Goal: Task Accomplishment & Management: Use online tool/utility

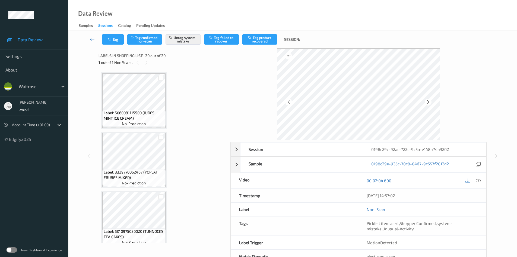
scroll to position [1013, 0]
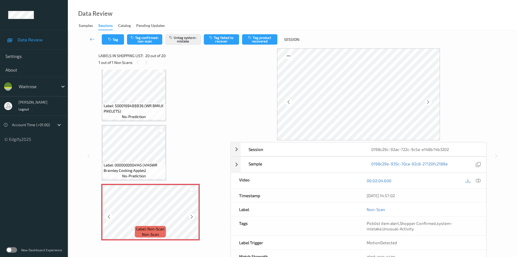
click at [190, 214] on icon at bounding box center [192, 216] width 5 height 5
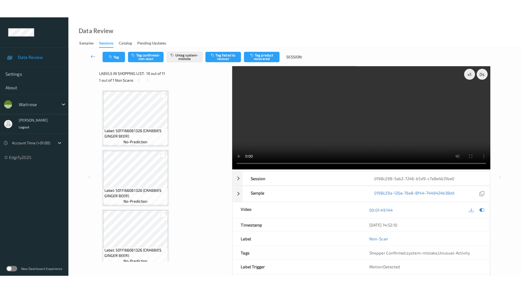
scroll to position [476, 0]
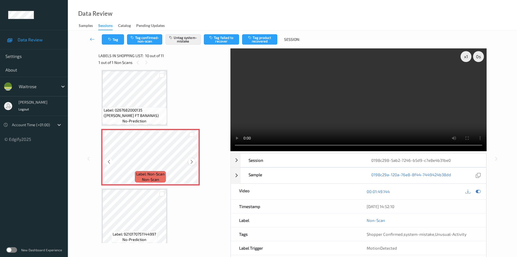
click at [191, 162] on icon at bounding box center [192, 161] width 5 height 5
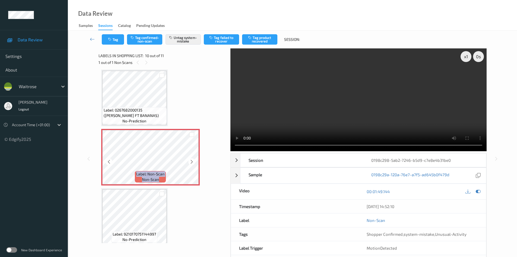
click at [191, 162] on icon at bounding box center [192, 161] width 5 height 5
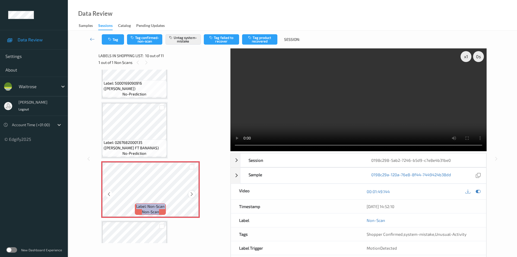
click at [193, 194] on icon at bounding box center [192, 193] width 5 height 5
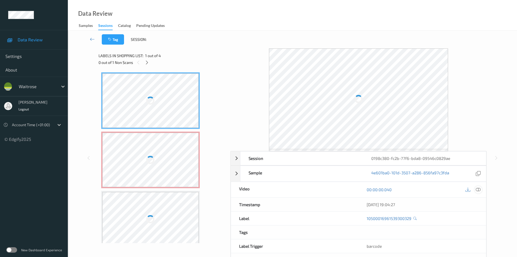
click at [417, 189] on icon at bounding box center [478, 189] width 5 height 5
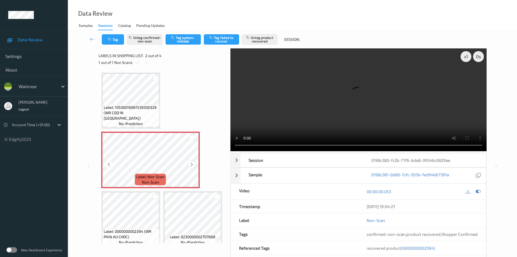
click at [191, 162] on div at bounding box center [191, 164] width 7 height 7
click at [191, 163] on icon at bounding box center [192, 164] width 5 height 5
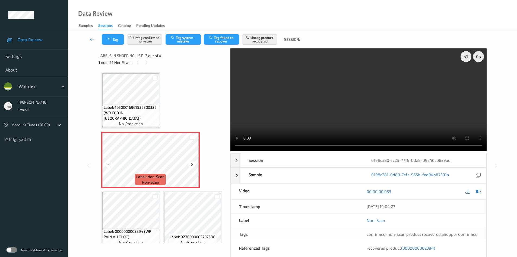
click at [191, 163] on icon at bounding box center [192, 164] width 5 height 5
click at [193, 164] on icon at bounding box center [192, 164] width 5 height 5
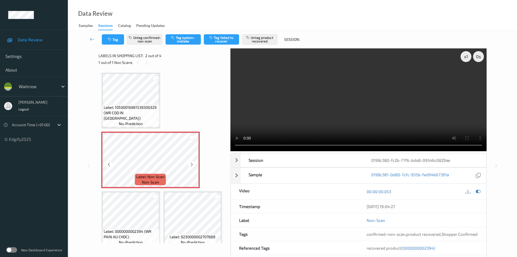
click at [193, 164] on icon at bounding box center [192, 164] width 5 height 5
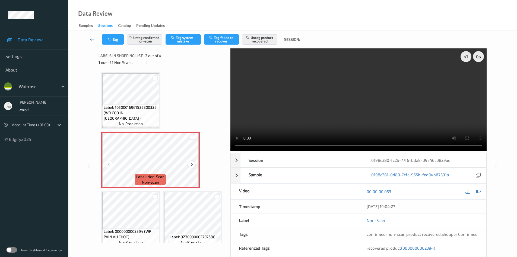
click at [191, 164] on icon at bounding box center [192, 164] width 5 height 5
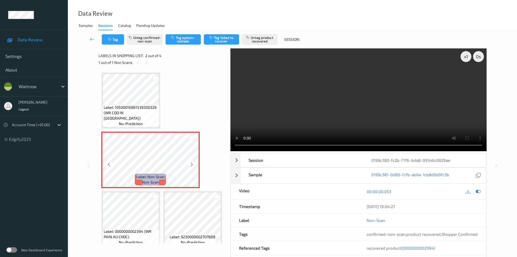
click at [191, 164] on icon at bounding box center [192, 164] width 5 height 5
click at [121, 43] on button "Tag" at bounding box center [113, 39] width 22 height 10
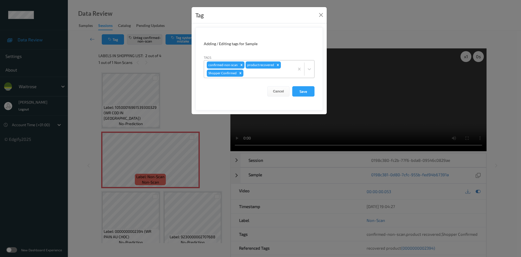
click at [252, 75] on div at bounding box center [268, 73] width 47 height 7
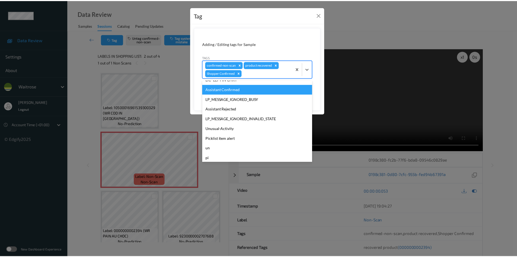
scroll to position [97, 0]
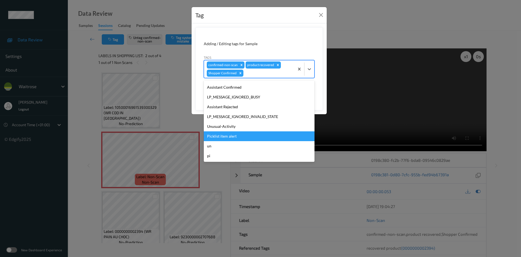
click at [239, 140] on div "Picklist item alert" at bounding box center [259, 136] width 111 height 10
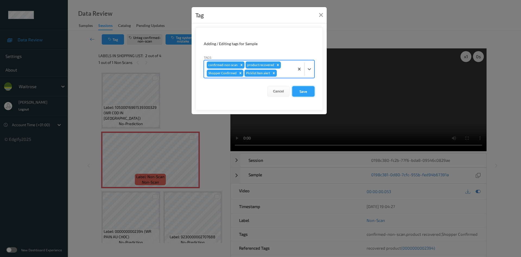
click at [298, 92] on button "Save" at bounding box center [303, 91] width 22 height 10
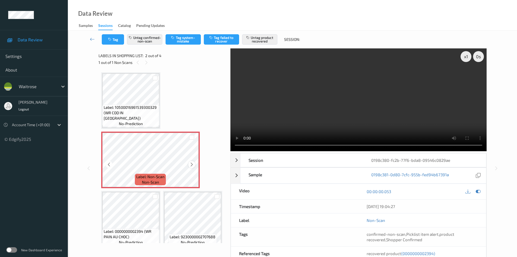
click at [192, 166] on icon at bounding box center [192, 164] width 5 height 5
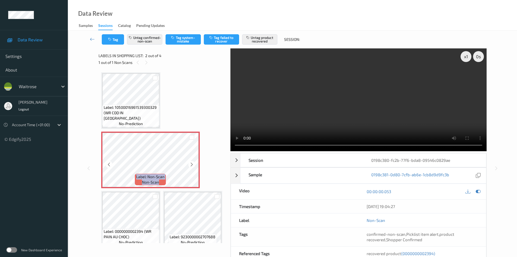
click at [192, 166] on icon at bounding box center [192, 164] width 5 height 5
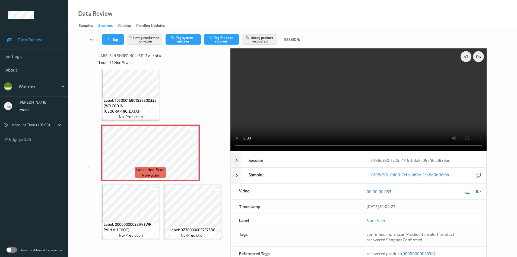
scroll to position [27, 0]
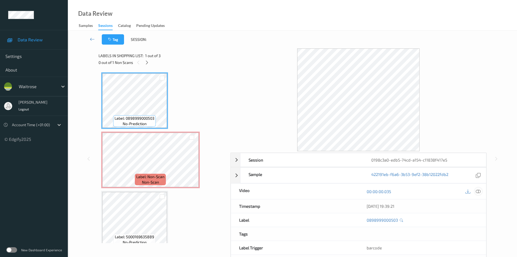
click at [417, 192] on icon at bounding box center [478, 191] width 5 height 5
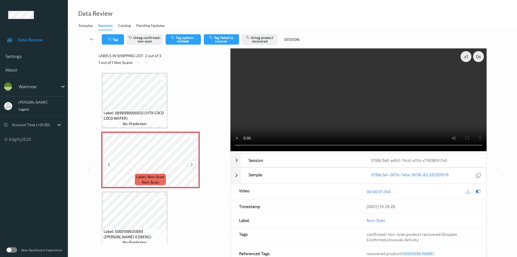
click at [194, 164] on icon at bounding box center [192, 164] width 5 height 5
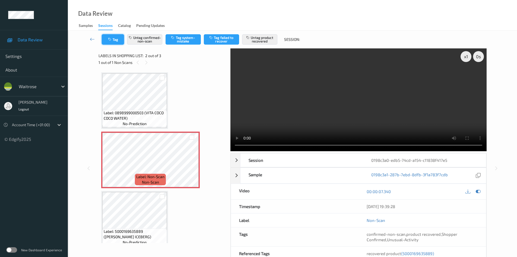
click at [118, 39] on button "Tag" at bounding box center [113, 39] width 22 height 10
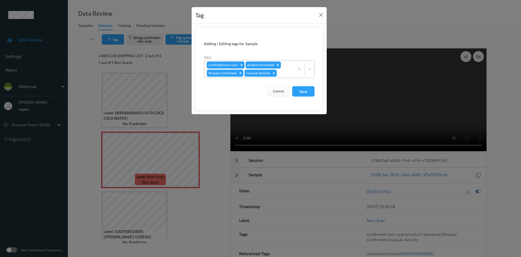
click at [275, 74] on icon "Remove Unusual-Activity" at bounding box center [274, 73] width 4 height 4
click at [307, 92] on button "Save" at bounding box center [303, 91] width 22 height 10
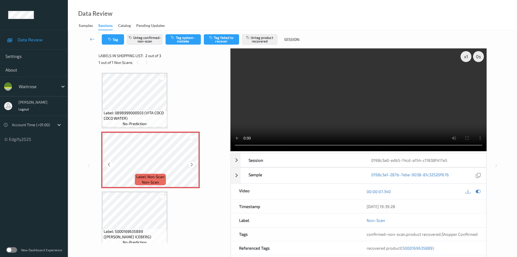
click at [193, 165] on icon at bounding box center [192, 164] width 5 height 5
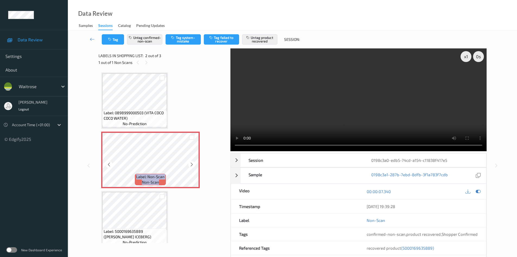
click at [193, 165] on icon at bounding box center [192, 164] width 5 height 5
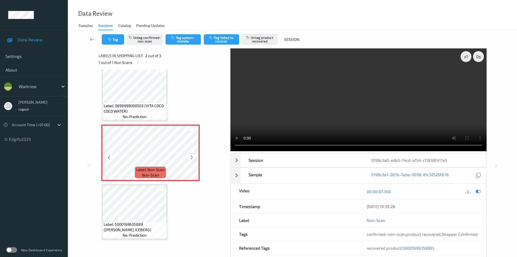
click at [194, 156] on icon at bounding box center [192, 157] width 5 height 5
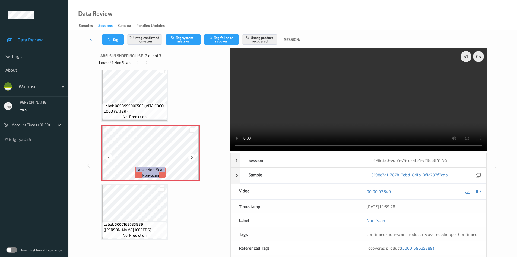
click at [194, 156] on icon at bounding box center [192, 157] width 5 height 5
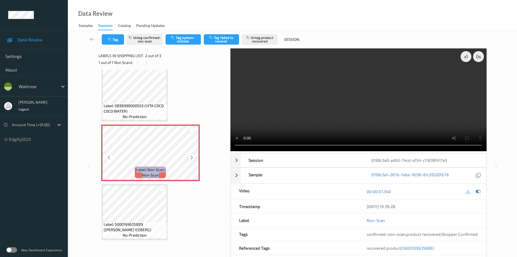
click at [191, 157] on icon at bounding box center [192, 157] width 5 height 5
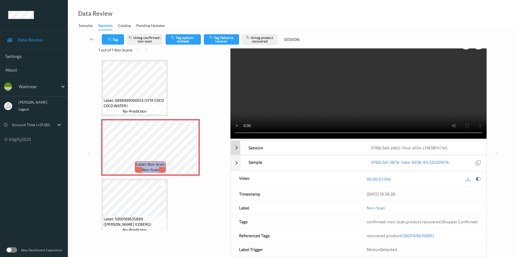
scroll to position [0, 0]
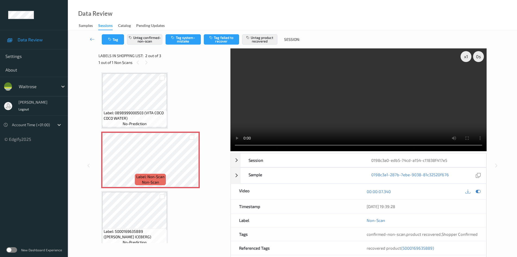
click at [243, 15] on div "Data Review Samples Sessions Catalog Pending Updates" at bounding box center [292, 15] width 449 height 30
click at [189, 166] on div at bounding box center [191, 164] width 7 height 7
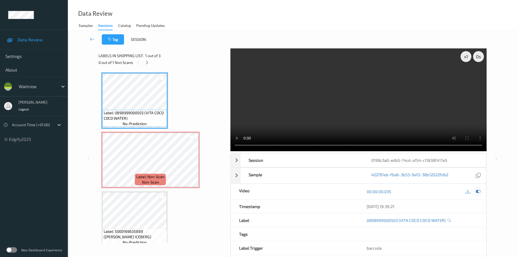
click at [417, 191] on icon at bounding box center [478, 191] width 5 height 5
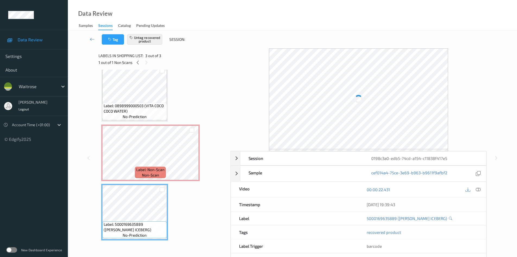
scroll to position [21, 0]
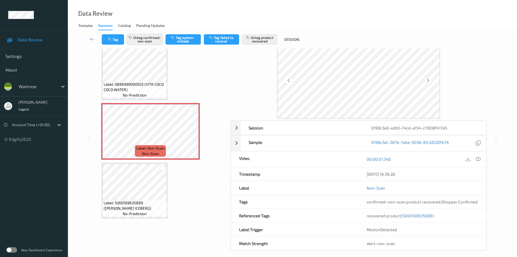
click at [150, 42] on button "Untag confirmed-non-scan" at bounding box center [144, 39] width 35 height 10
click at [151, 43] on button "Untag confirmed-non-scan" at bounding box center [144, 39] width 35 height 10
click at [261, 39] on button "Untag product recovered" at bounding box center [259, 39] width 35 height 10
click at [150, 41] on button "Untag confirmed-non-scan" at bounding box center [144, 39] width 35 height 10
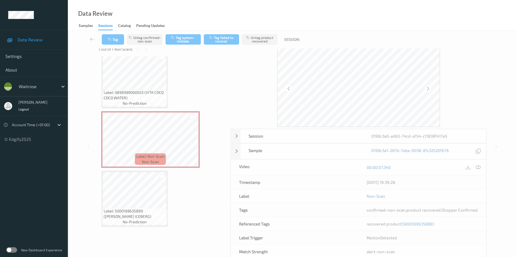
click at [201, 77] on div "Label: 0898999000503 (VITA COCO COCO WATER) no-prediction Label: Non-Scan non-s…" at bounding box center [162, 139] width 123 height 175
click at [254, 38] on button "Untag product recovered" at bounding box center [259, 39] width 35 height 10
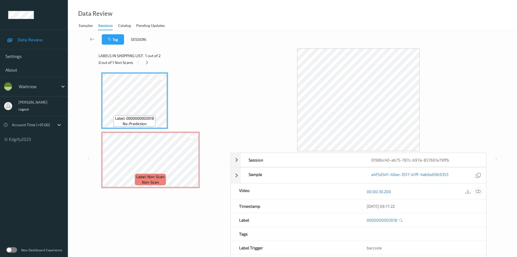
click at [417, 193] on icon at bounding box center [478, 191] width 5 height 5
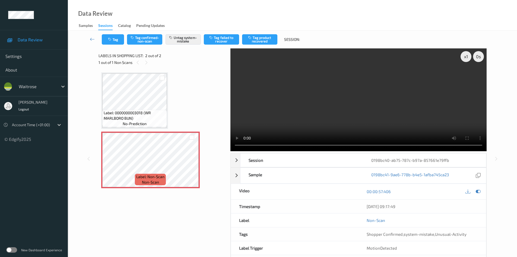
click at [189, 120] on div "Label: 0000000003018 (WR MARLBORO BUN) no-prediction Label: Non-Scan non-scan L…" at bounding box center [162, 130] width 123 height 116
click at [191, 164] on icon at bounding box center [192, 164] width 5 height 5
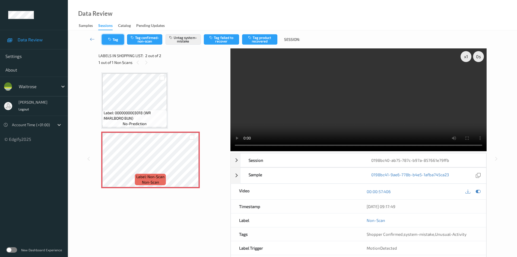
click at [110, 37] on icon "button" at bounding box center [110, 39] width 5 height 4
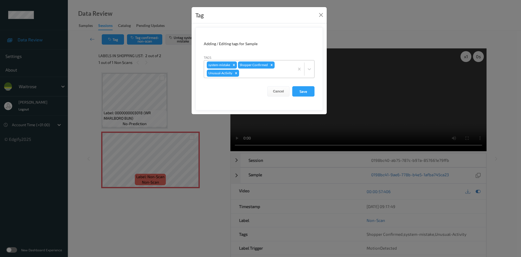
click at [247, 72] on div at bounding box center [266, 73] width 52 height 7
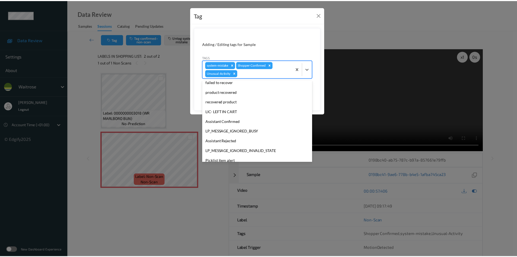
scroll to position [81, 0]
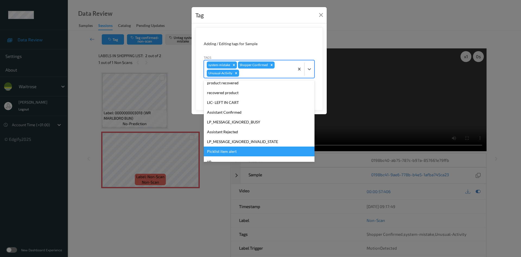
click at [239, 149] on div "Picklist item alert" at bounding box center [259, 151] width 111 height 10
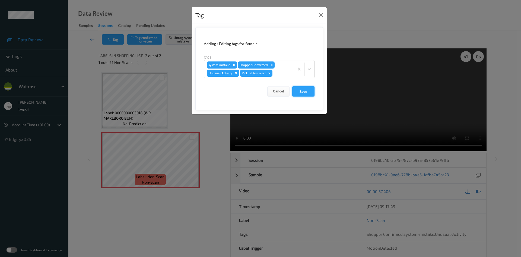
click at [307, 92] on button "Save" at bounding box center [303, 91] width 22 height 10
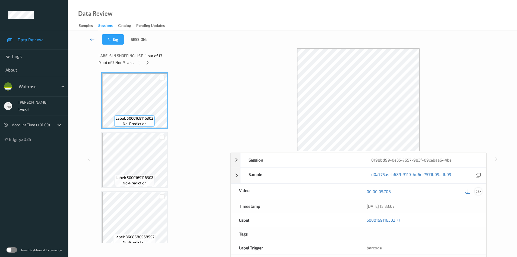
click at [417, 195] on div at bounding box center [478, 190] width 7 height 7
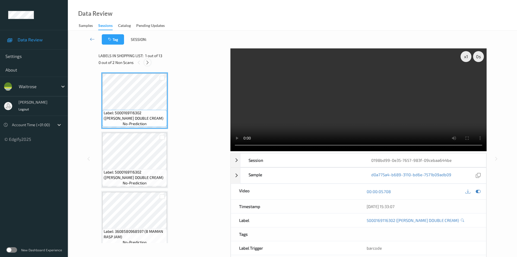
click at [149, 63] on icon at bounding box center [147, 62] width 5 height 5
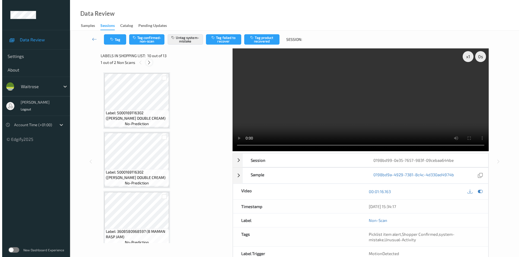
scroll to position [476, 0]
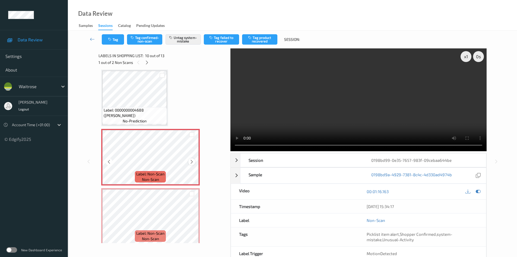
click at [191, 163] on icon at bounding box center [192, 161] width 5 height 5
click at [192, 163] on icon at bounding box center [192, 161] width 5 height 5
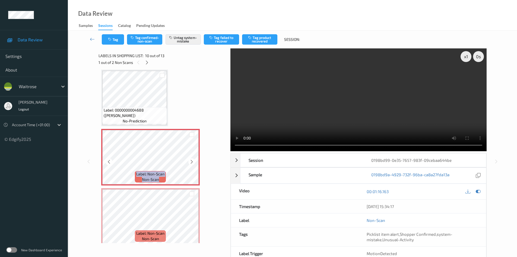
click at [192, 163] on icon at bounding box center [192, 161] width 5 height 5
click at [192, 161] on icon at bounding box center [192, 161] width 5 height 5
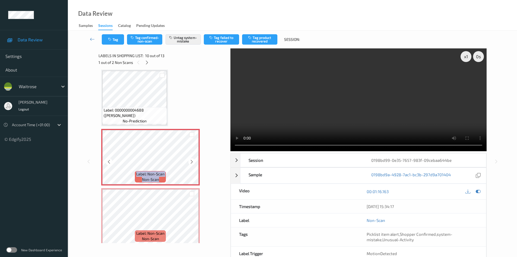
click at [192, 161] on icon at bounding box center [192, 161] width 5 height 5
click at [192, 198] on icon at bounding box center [192, 220] width 5 height 5
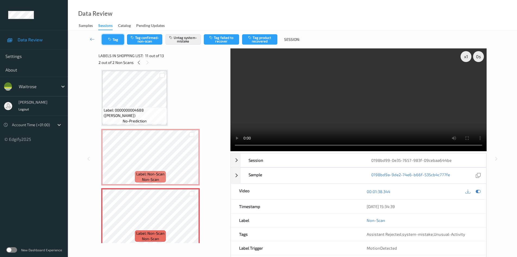
click at [119, 37] on button "Tag" at bounding box center [113, 39] width 22 height 10
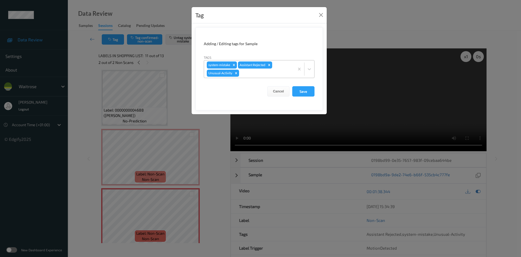
click at [253, 70] on div at bounding box center [266, 73] width 52 height 7
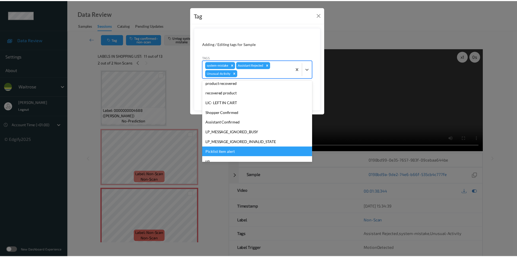
scroll to position [97, 0]
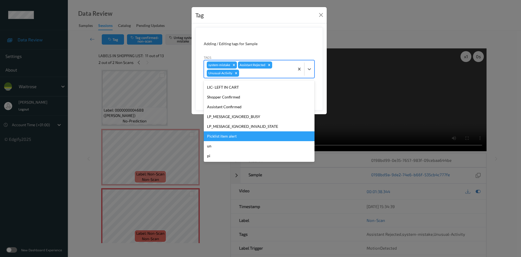
click at [247, 134] on div "Picklist item alert" at bounding box center [259, 136] width 111 height 10
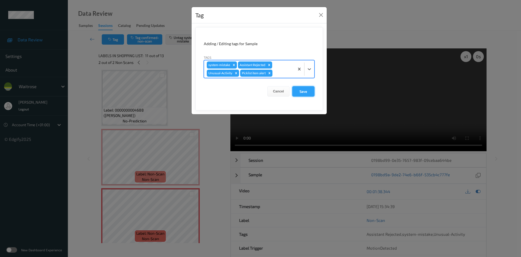
click at [312, 96] on button "Save" at bounding box center [303, 91] width 22 height 10
click at [312, 95] on button "Save" at bounding box center [303, 91] width 22 height 10
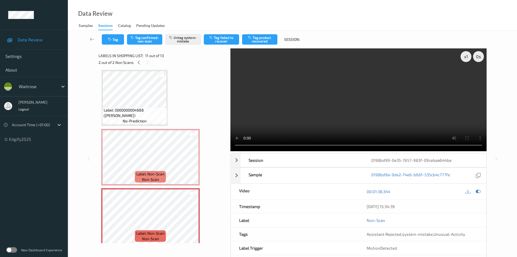
click at [308, 93] on video at bounding box center [359, 99] width 256 height 103
click at [191, 163] on icon at bounding box center [192, 161] width 5 height 5
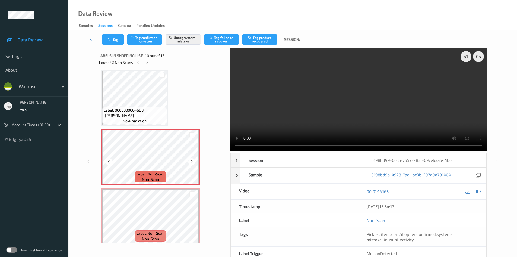
click at [191, 163] on icon at bounding box center [192, 161] width 5 height 5
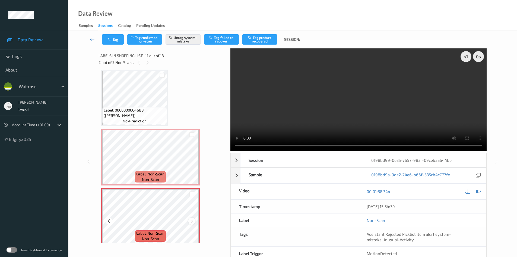
click at [191, 198] on icon at bounding box center [192, 220] width 5 height 5
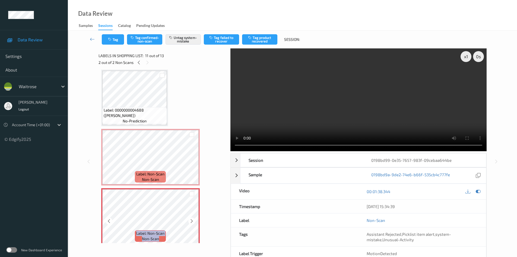
click at [191, 198] on icon at bounding box center [192, 220] width 5 height 5
click at [358, 18] on div "Data Review Samples Sessions Catalog Pending Updates" at bounding box center [292, 15] width 449 height 30
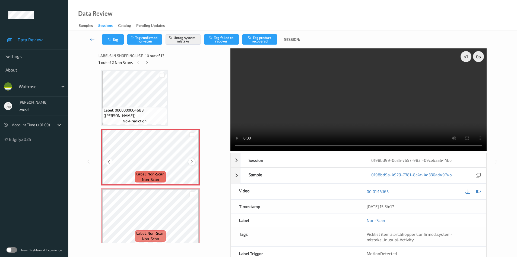
click at [193, 164] on icon at bounding box center [192, 161] width 5 height 5
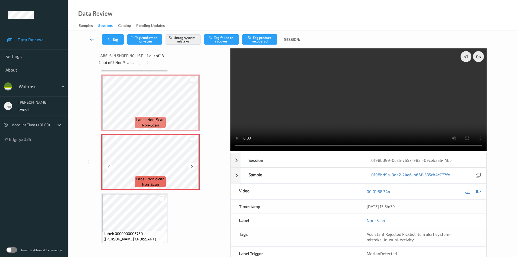
scroll to position [503, 0]
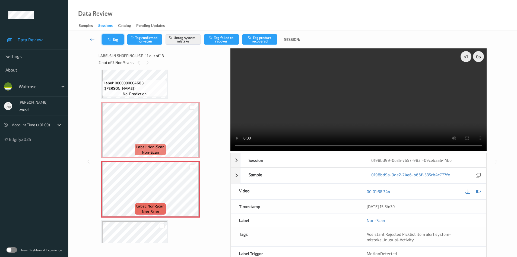
click at [118, 37] on button "Tag" at bounding box center [113, 39] width 22 height 10
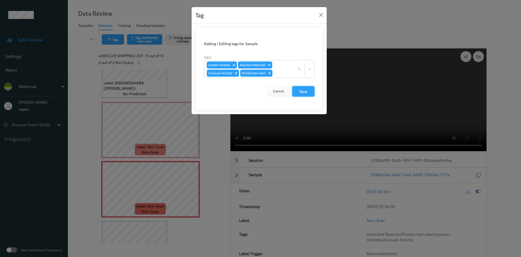
click at [302, 90] on button "Save" at bounding box center [303, 91] width 22 height 10
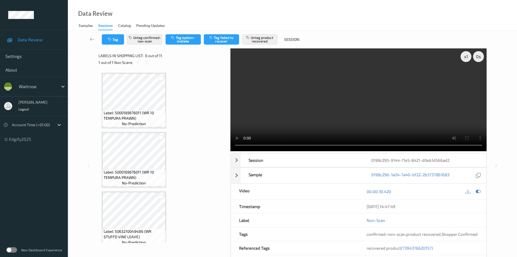
scroll to position [239, 0]
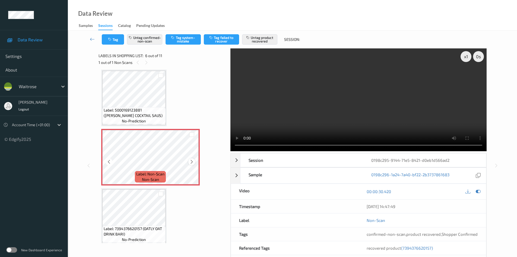
click at [190, 162] on icon at bounding box center [192, 161] width 5 height 5
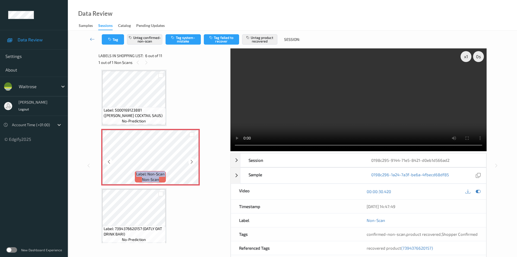
click at [190, 162] on icon at bounding box center [192, 161] width 5 height 5
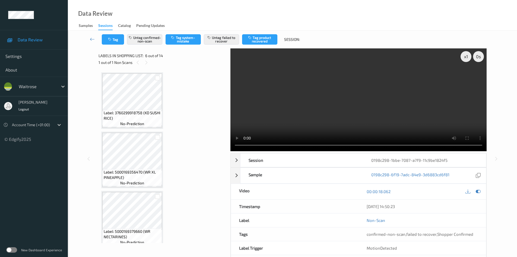
scroll to position [239, 0]
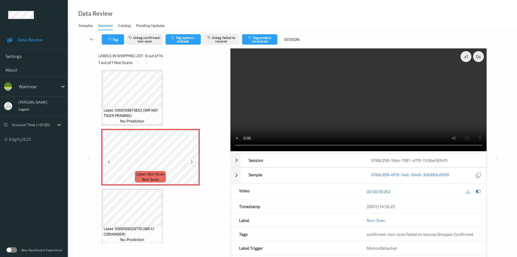
click at [192, 162] on icon at bounding box center [192, 161] width 5 height 5
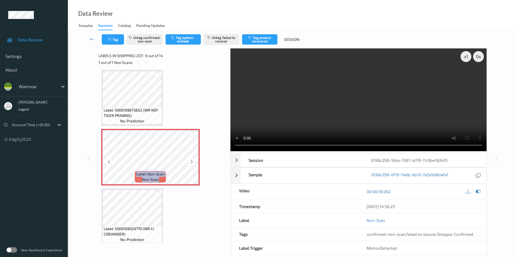
click at [192, 162] on icon at bounding box center [192, 161] width 5 height 5
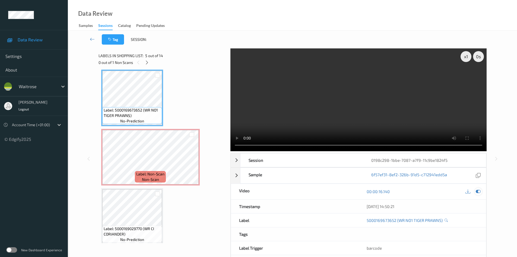
click at [477, 190] on icon at bounding box center [478, 191] width 5 height 5
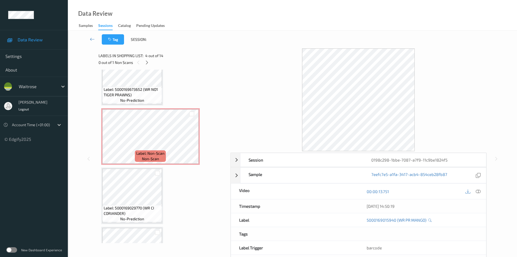
scroll to position [294, 0]
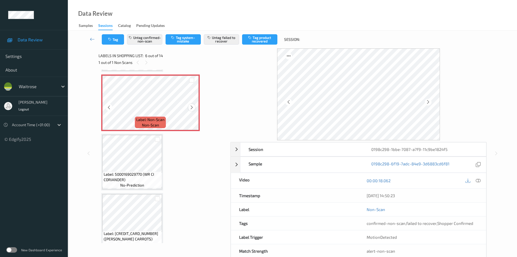
click at [192, 106] on icon at bounding box center [192, 107] width 5 height 5
click at [188, 107] on div at bounding box center [191, 107] width 7 height 7
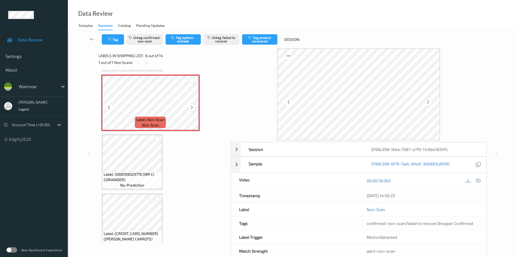
click at [191, 107] on icon at bounding box center [192, 107] width 5 height 5
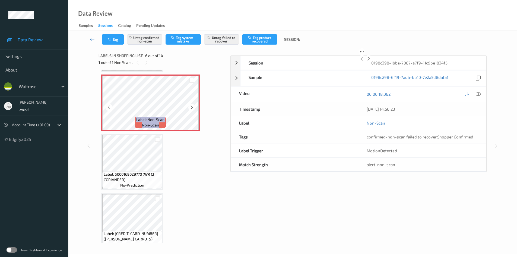
click at [191, 107] on icon at bounding box center [192, 107] width 5 height 5
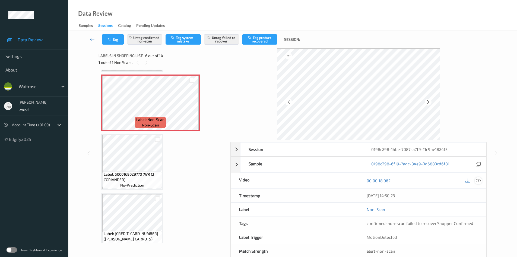
click at [480, 181] on icon at bounding box center [478, 180] width 5 height 5
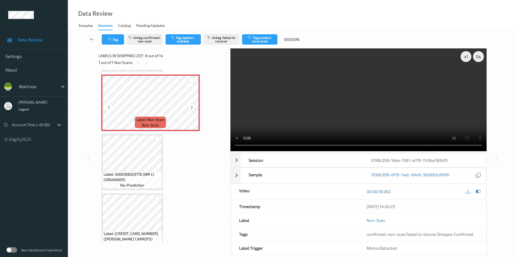
click at [191, 106] on icon at bounding box center [192, 107] width 5 height 5
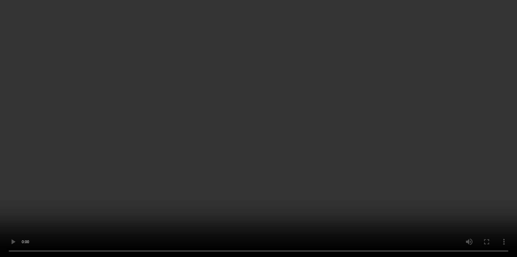
scroll to position [267, 0]
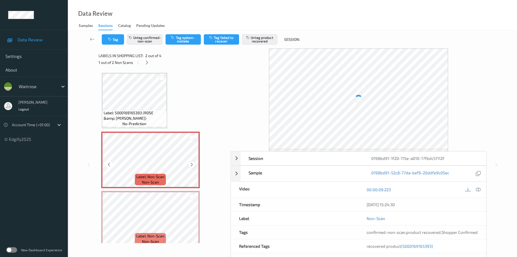
click at [193, 162] on icon at bounding box center [192, 164] width 5 height 5
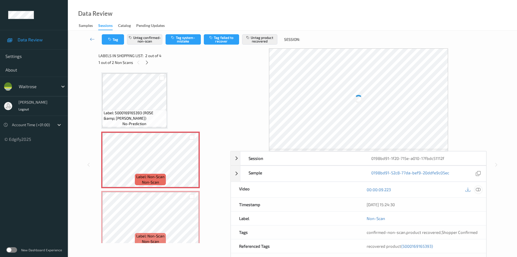
click at [479, 187] on icon at bounding box center [478, 189] width 5 height 5
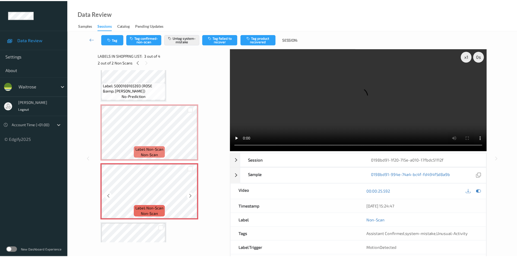
scroll to position [27, 0]
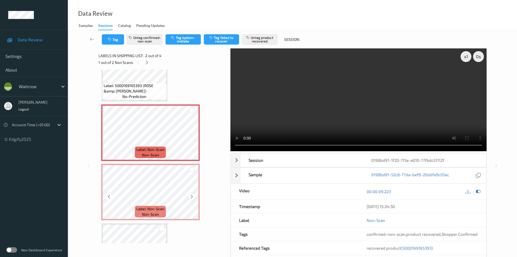
click at [193, 199] on div at bounding box center [191, 196] width 7 height 7
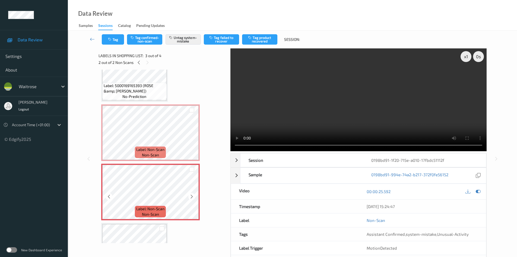
click at [193, 199] on div at bounding box center [191, 196] width 7 height 7
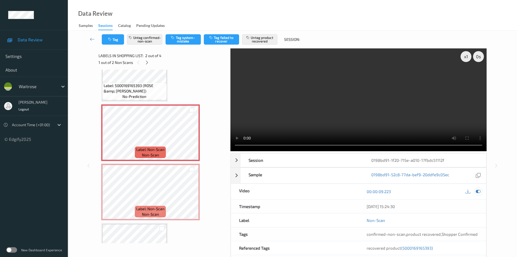
click at [481, 191] on div at bounding box center [478, 191] width 7 height 7
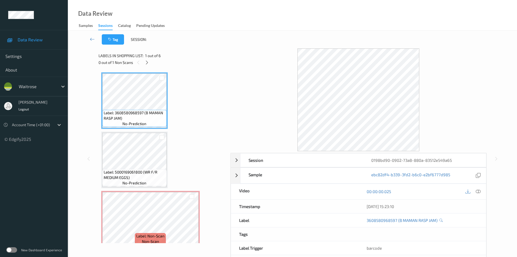
click at [201, 49] on div "Labels in shopping list: 1 out of 6 0 out of 1 Non Scans" at bounding box center [163, 58] width 128 height 21
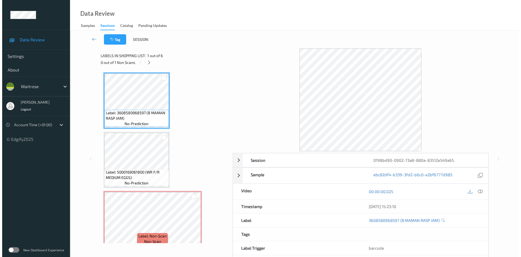
scroll to position [54, 0]
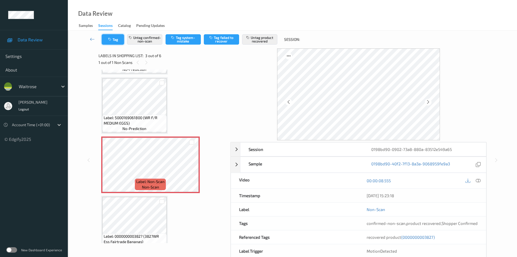
click at [115, 43] on button "Tag" at bounding box center [113, 39] width 22 height 10
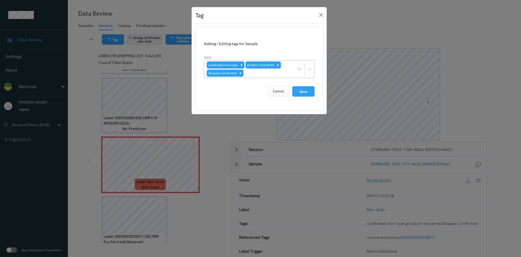
click at [248, 76] on div at bounding box center [268, 73] width 47 height 7
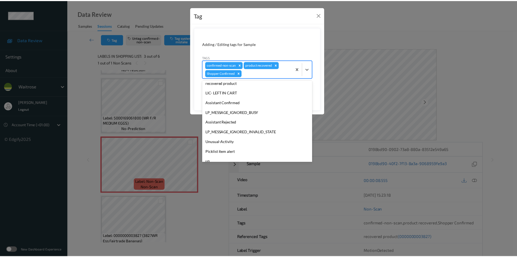
scroll to position [97, 0]
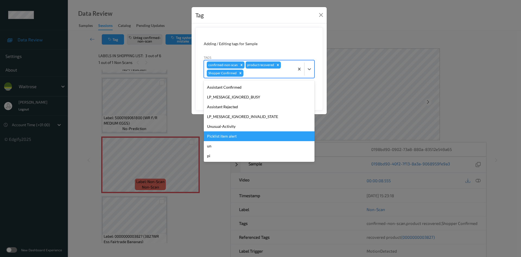
click at [242, 137] on div "Picklist item alert" at bounding box center [259, 136] width 111 height 10
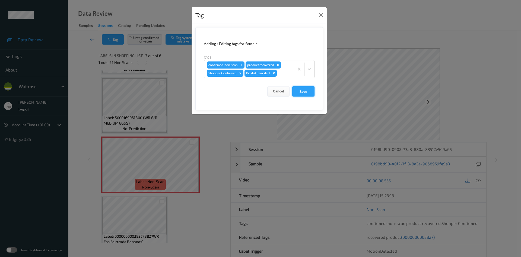
click at [300, 93] on button "Save" at bounding box center [303, 91] width 22 height 10
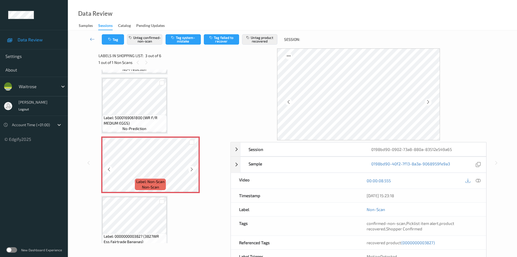
scroll to position [81, 0]
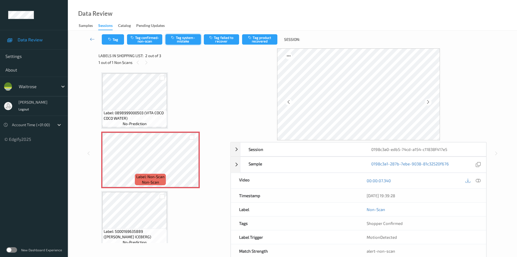
click at [183, 44] on button "Tag system-mistake" at bounding box center [183, 39] width 35 height 10
click at [112, 40] on icon "button" at bounding box center [110, 39] width 5 height 4
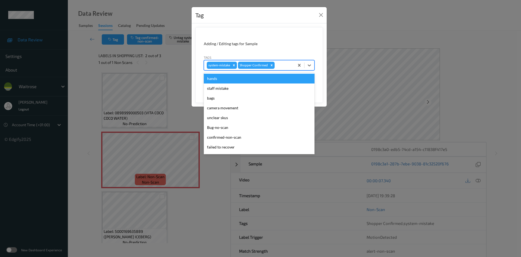
click at [284, 64] on div at bounding box center [284, 65] width 16 height 7
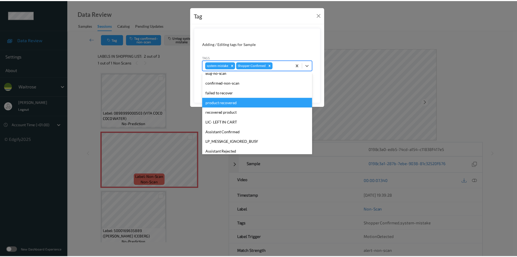
scroll to position [81, 0]
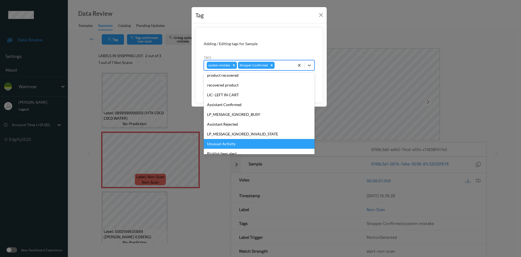
click at [245, 145] on div "Unusual-Activity" at bounding box center [259, 144] width 111 height 10
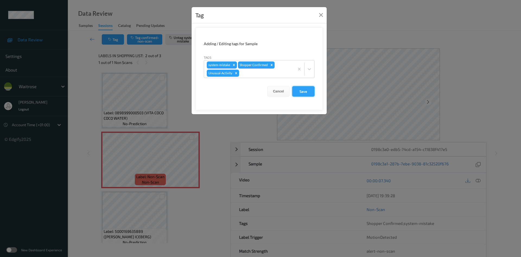
click at [299, 93] on button "Save" at bounding box center [303, 91] width 22 height 10
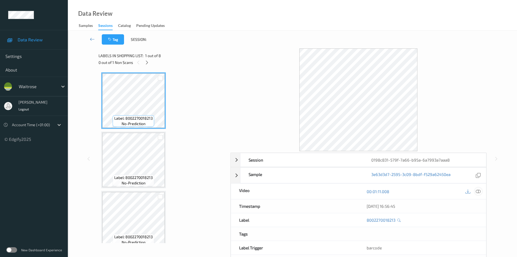
click at [480, 193] on icon at bounding box center [478, 191] width 5 height 5
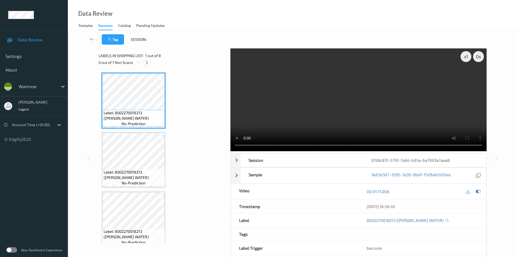
click at [147, 63] on icon at bounding box center [147, 62] width 5 height 5
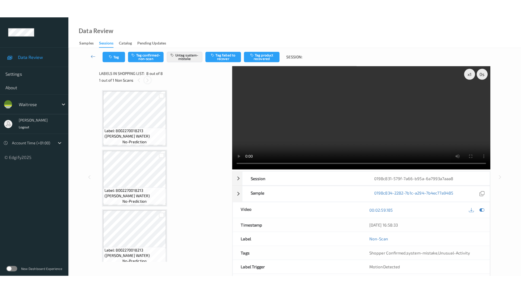
scroll to position [303, 0]
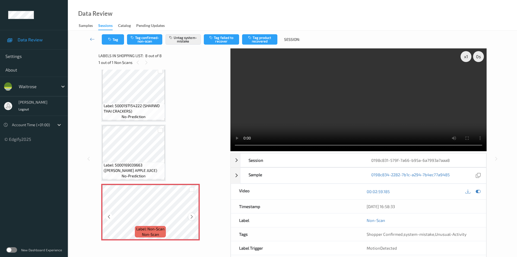
click at [192, 217] on icon at bounding box center [192, 216] width 5 height 5
click at [187, 191] on div at bounding box center [192, 189] width 14 height 9
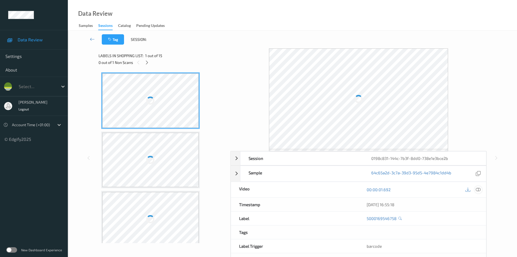
click at [478, 191] on icon at bounding box center [478, 189] width 5 height 5
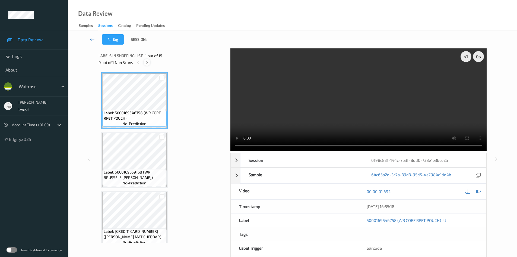
click at [147, 63] on icon at bounding box center [147, 62] width 5 height 5
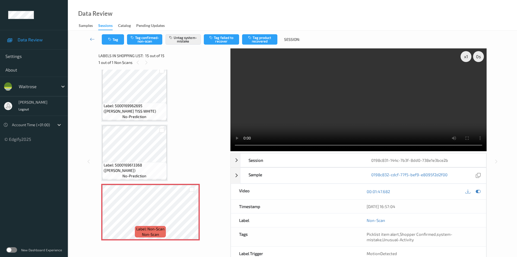
scroll to position [27, 0]
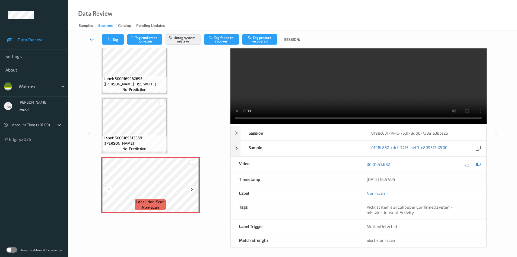
click at [192, 190] on icon at bounding box center [192, 189] width 5 height 5
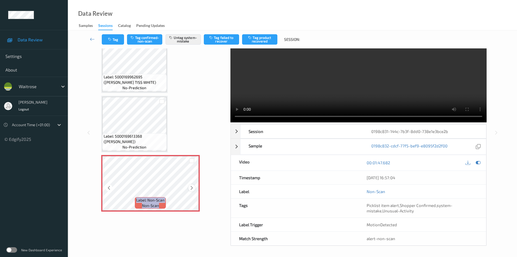
click at [191, 188] on icon at bounding box center [192, 187] width 5 height 5
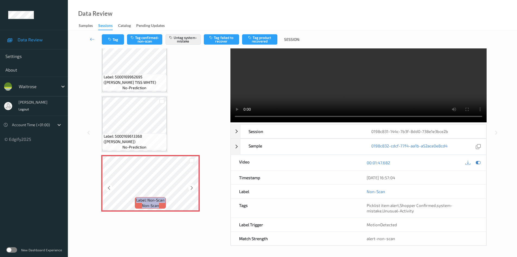
click at [191, 188] on icon at bounding box center [192, 187] width 5 height 5
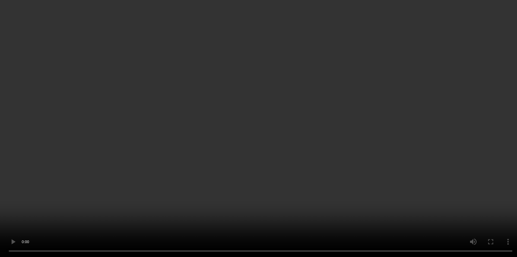
scroll to position [717, 0]
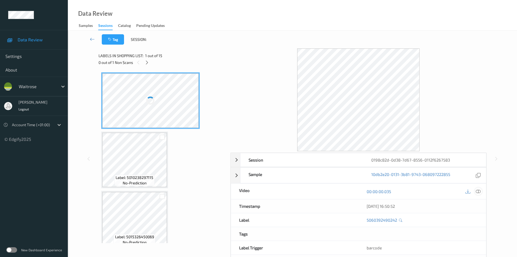
click at [478, 193] on icon at bounding box center [478, 191] width 5 height 5
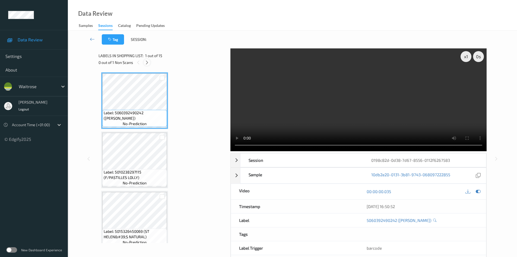
click at [146, 62] on icon at bounding box center [147, 62] width 5 height 5
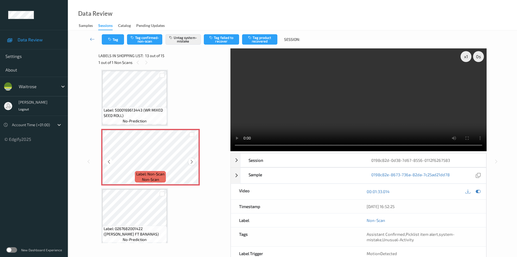
click at [194, 160] on div at bounding box center [191, 161] width 7 height 7
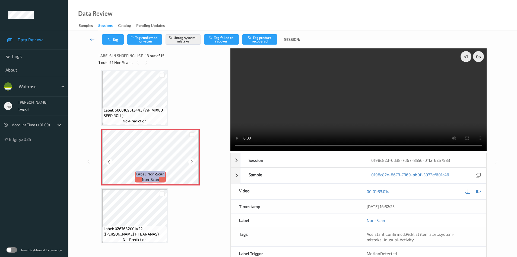
click at [194, 160] on div at bounding box center [191, 161] width 7 height 7
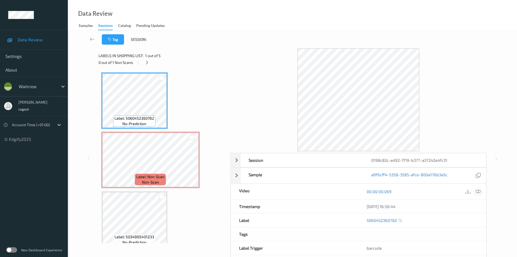
click at [479, 191] on icon at bounding box center [478, 191] width 5 height 5
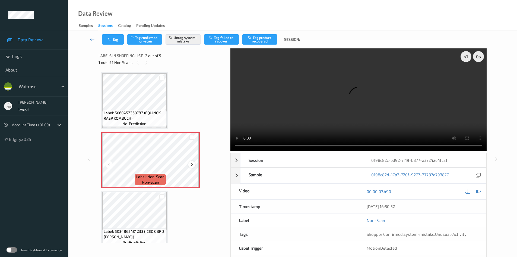
click at [190, 165] on icon at bounding box center [192, 164] width 5 height 5
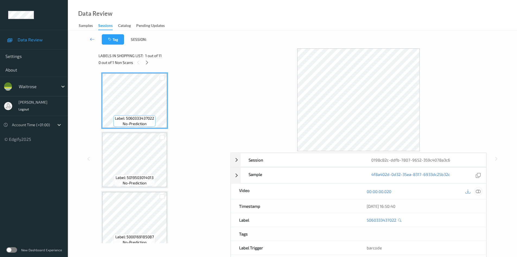
click at [479, 192] on icon at bounding box center [478, 191] width 5 height 5
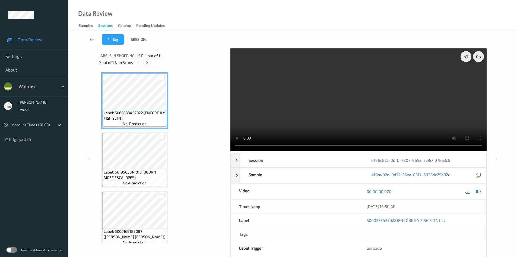
click at [147, 61] on icon at bounding box center [147, 62] width 5 height 5
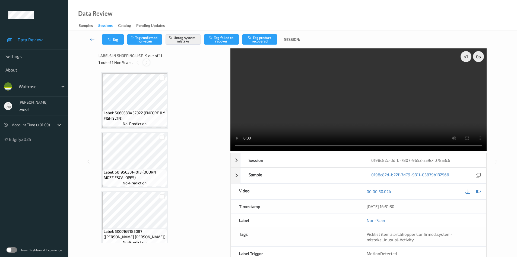
scroll to position [417, 0]
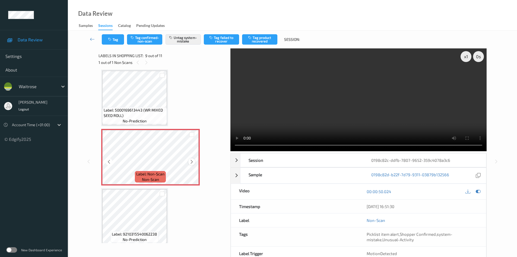
click at [193, 159] on div at bounding box center [191, 161] width 7 height 7
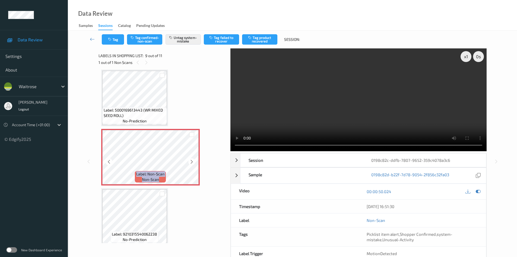
click at [193, 159] on div at bounding box center [191, 161] width 7 height 7
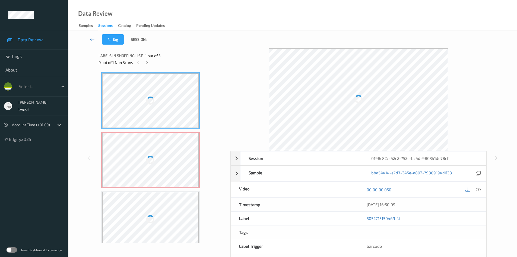
click at [169, 159] on div at bounding box center [150, 160] width 97 height 54
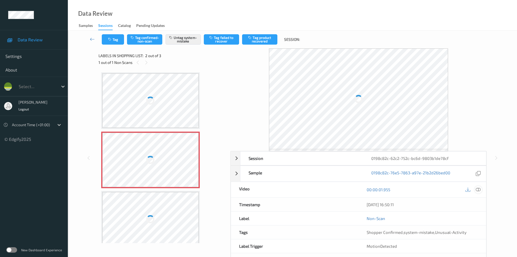
click at [480, 190] on icon at bounding box center [478, 189] width 5 height 5
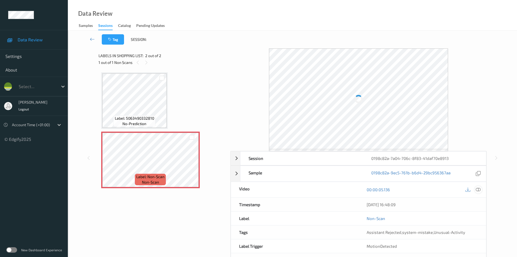
click at [481, 188] on div at bounding box center [478, 189] width 7 height 7
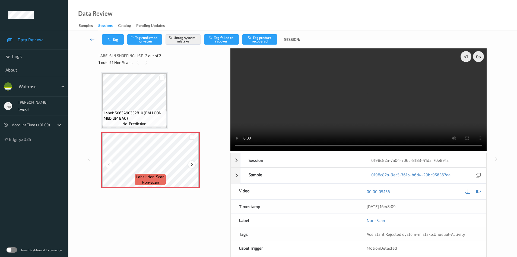
click at [192, 164] on icon at bounding box center [192, 164] width 5 height 5
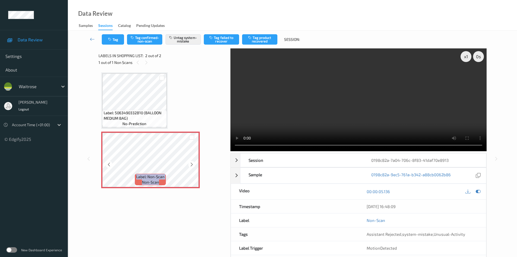
click at [192, 164] on icon at bounding box center [192, 164] width 5 height 5
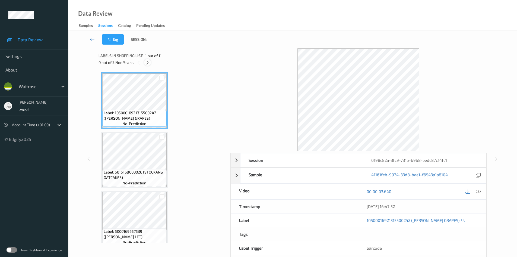
click at [148, 61] on icon at bounding box center [147, 62] width 5 height 5
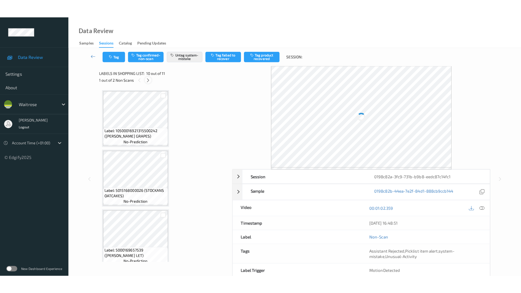
scroll to position [476, 0]
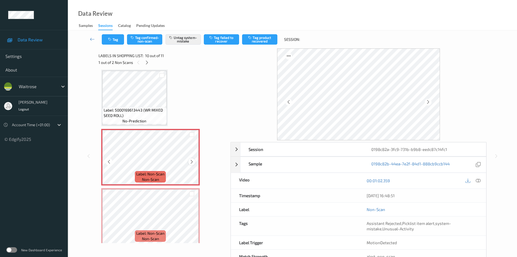
click at [193, 160] on icon at bounding box center [192, 161] width 5 height 5
click at [482, 179] on div at bounding box center [478, 180] width 7 height 7
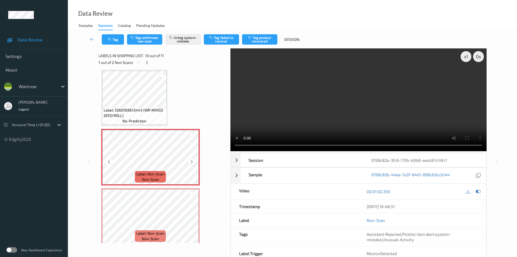
click at [194, 163] on div at bounding box center [191, 161] width 7 height 7
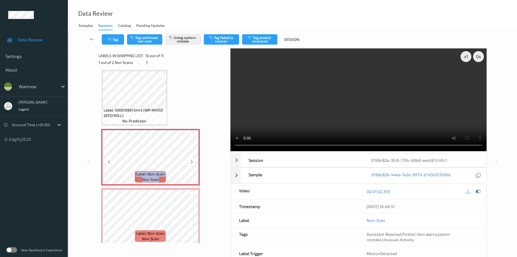
click at [194, 163] on div at bounding box center [191, 161] width 7 height 7
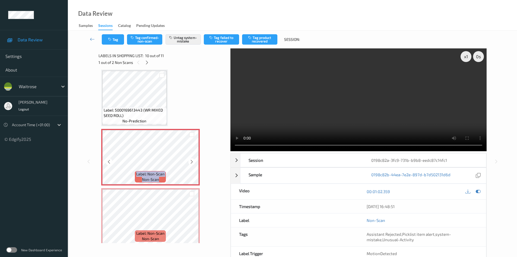
click at [194, 163] on div at bounding box center [191, 161] width 7 height 7
click at [191, 161] on icon at bounding box center [192, 161] width 5 height 5
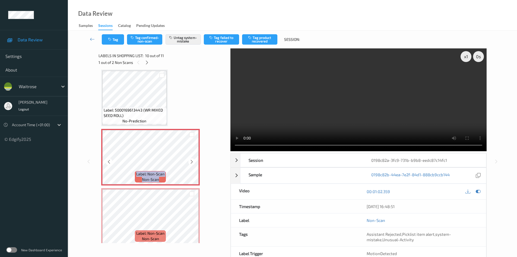
click at [191, 161] on icon at bounding box center [192, 161] width 5 height 5
click at [194, 162] on icon at bounding box center [192, 161] width 5 height 5
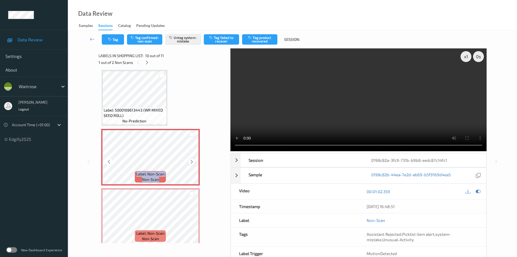
click at [194, 162] on icon at bounding box center [192, 161] width 5 height 5
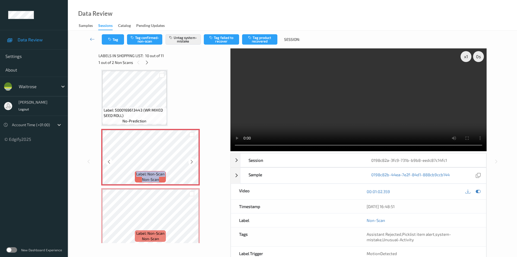
click at [194, 162] on icon at bounding box center [192, 161] width 5 height 5
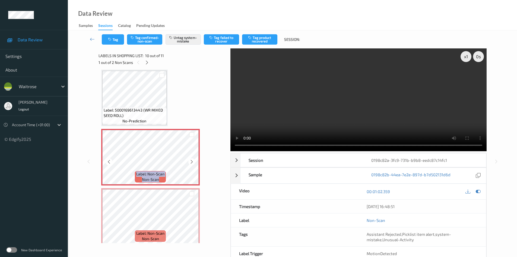
click at [194, 162] on icon at bounding box center [192, 161] width 5 height 5
click at [190, 159] on icon at bounding box center [192, 161] width 5 height 5
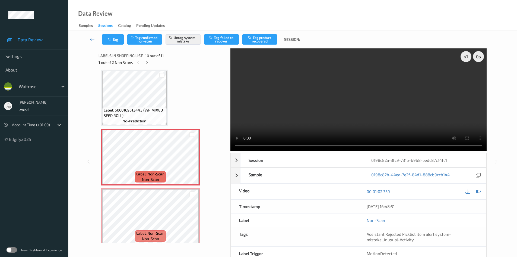
scroll to position [444, 0]
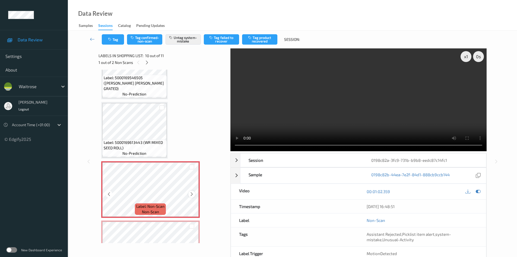
click at [193, 193] on icon at bounding box center [192, 193] width 5 height 5
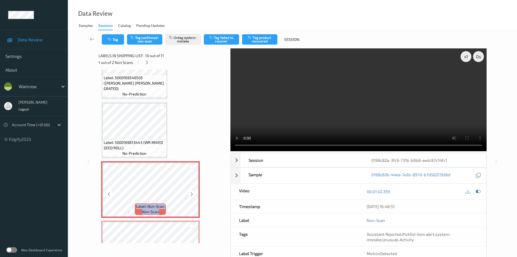
click at [193, 193] on icon at bounding box center [192, 193] width 5 height 5
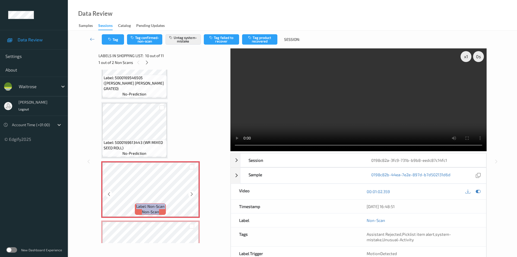
click at [193, 193] on icon at bounding box center [192, 193] width 5 height 5
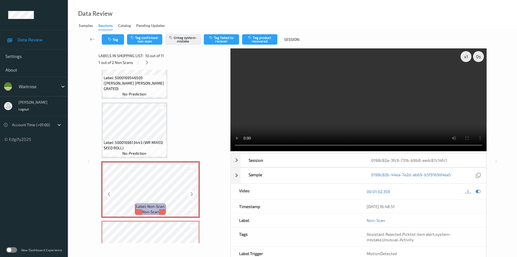
click at [193, 193] on icon at bounding box center [192, 193] width 5 height 5
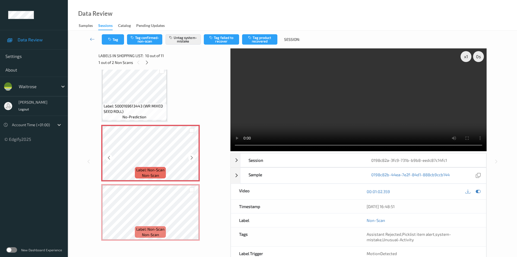
scroll to position [481, 0]
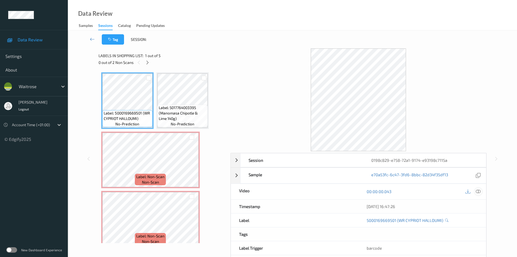
click at [478, 193] on icon at bounding box center [478, 191] width 5 height 5
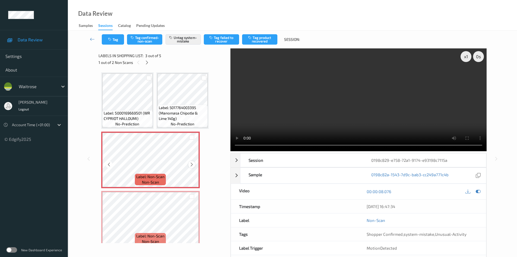
click at [191, 163] on icon at bounding box center [192, 164] width 5 height 5
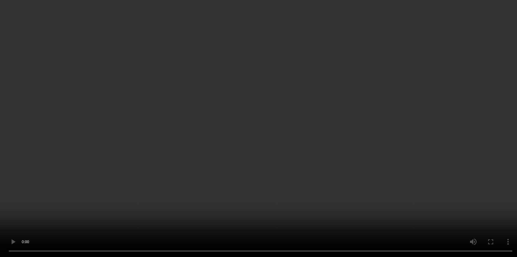
scroll to position [54, 0]
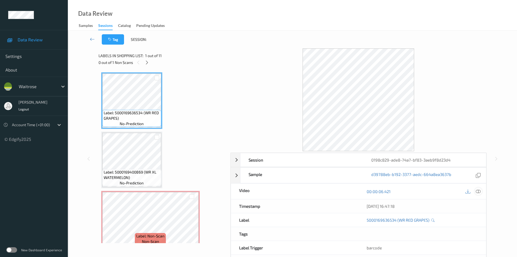
click at [482, 193] on div at bounding box center [478, 190] width 7 height 7
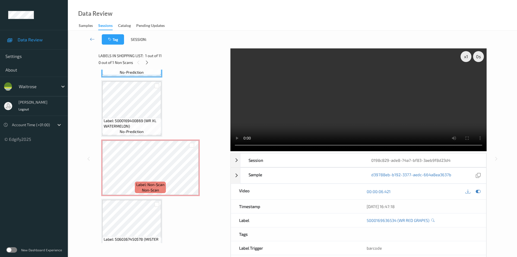
scroll to position [54, 0]
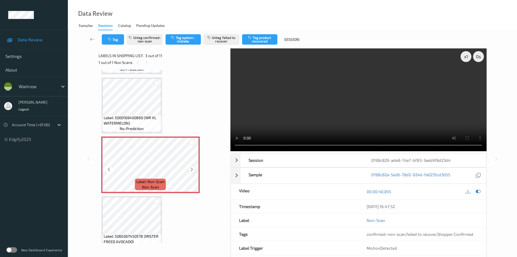
click at [194, 168] on div at bounding box center [191, 169] width 7 height 7
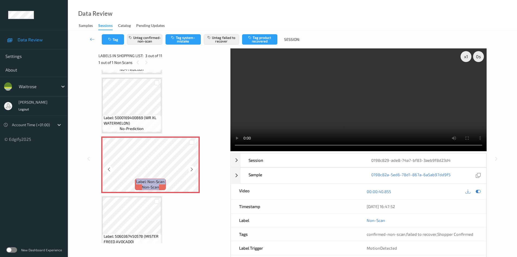
click at [194, 168] on div at bounding box center [191, 169] width 7 height 7
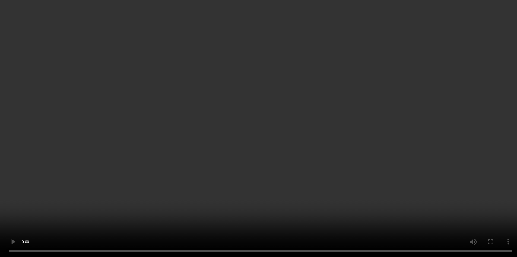
scroll to position [109, 0]
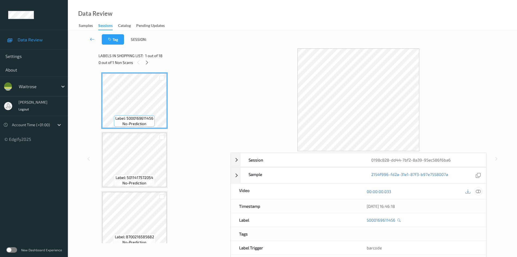
click at [477, 193] on icon at bounding box center [478, 191] width 5 height 5
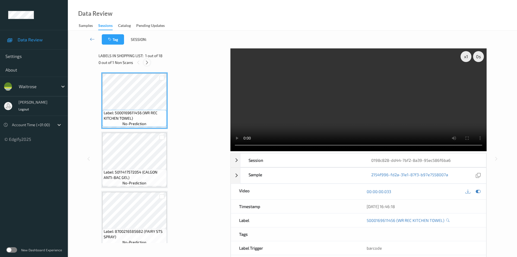
click at [149, 65] on div at bounding box center [147, 62] width 7 height 7
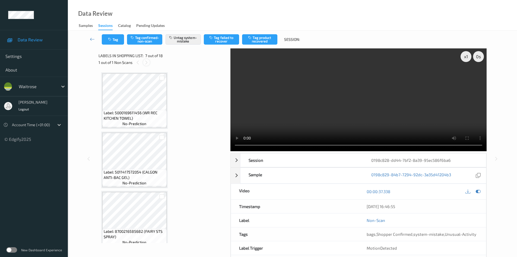
scroll to position [299, 0]
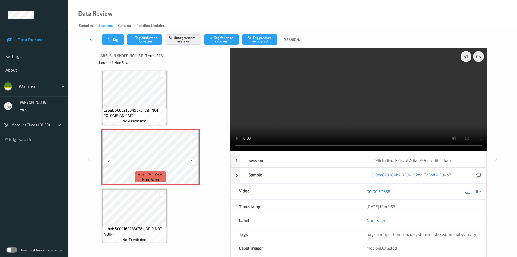
click at [191, 162] on icon at bounding box center [192, 161] width 5 height 5
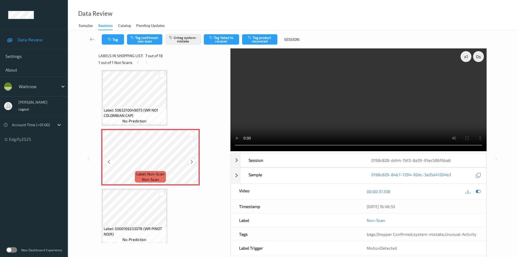
click at [190, 163] on icon at bounding box center [192, 161] width 5 height 5
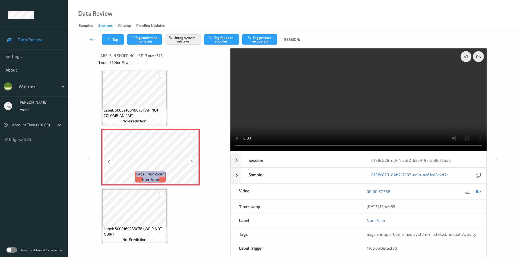
click at [190, 163] on icon at bounding box center [192, 161] width 5 height 5
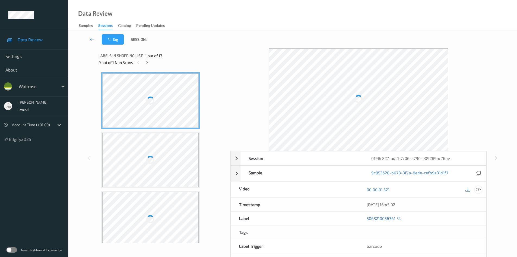
click at [476, 189] on icon at bounding box center [478, 189] width 5 height 5
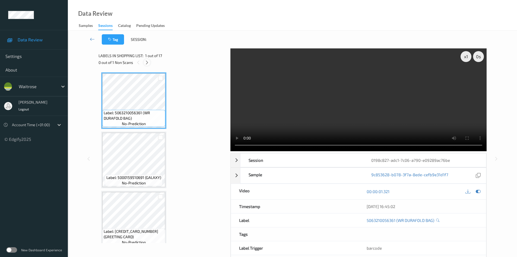
click at [147, 63] on icon at bounding box center [147, 62] width 5 height 5
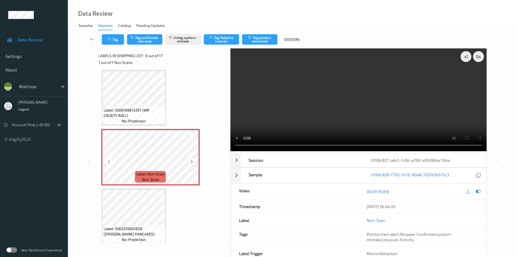
click at [193, 164] on div at bounding box center [191, 161] width 7 height 7
click at [189, 161] on div at bounding box center [191, 161] width 7 height 7
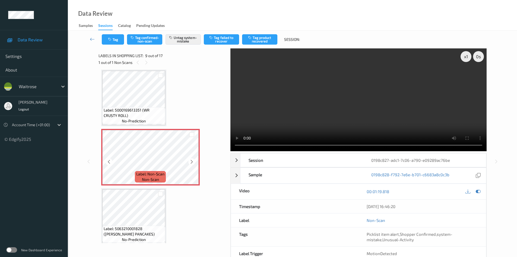
click at [189, 161] on div at bounding box center [191, 161] width 7 height 7
click at [193, 160] on icon at bounding box center [192, 161] width 5 height 5
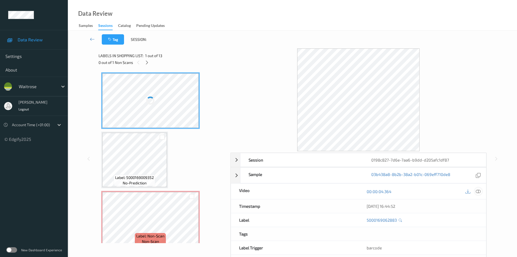
click at [476, 191] on icon at bounding box center [478, 191] width 5 height 5
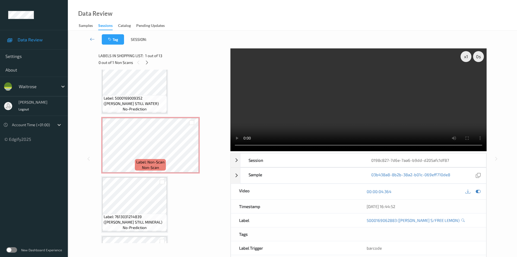
scroll to position [81, 0]
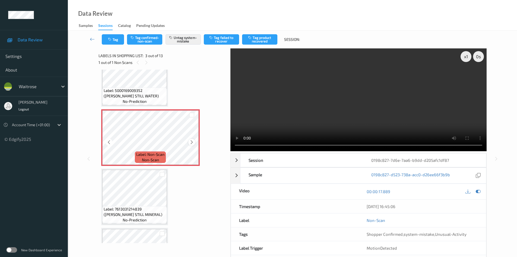
click at [193, 141] on icon at bounding box center [192, 142] width 5 height 5
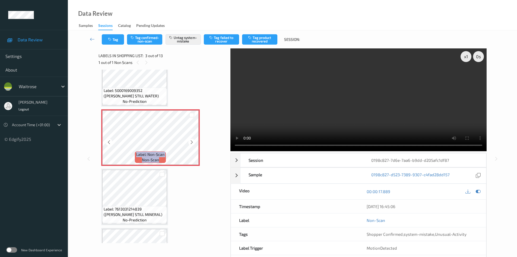
click at [193, 141] on icon at bounding box center [192, 142] width 5 height 5
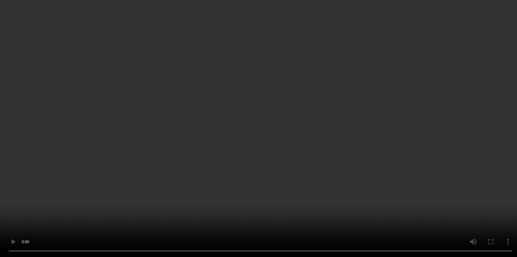
scroll to position [54, 0]
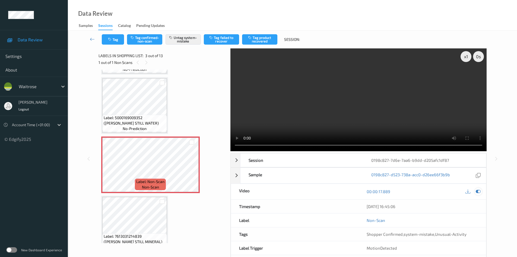
click at [481, 191] on div at bounding box center [478, 191] width 7 height 7
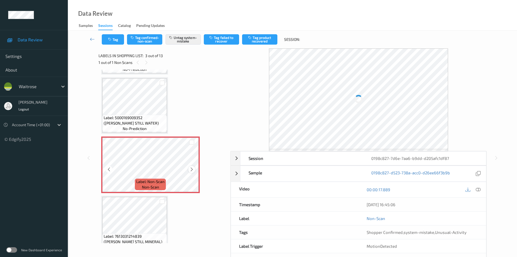
click at [191, 169] on icon at bounding box center [192, 169] width 5 height 5
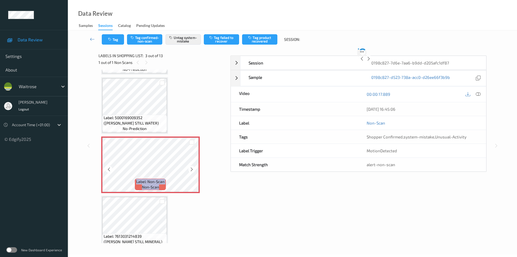
click at [191, 169] on icon at bounding box center [192, 169] width 5 height 5
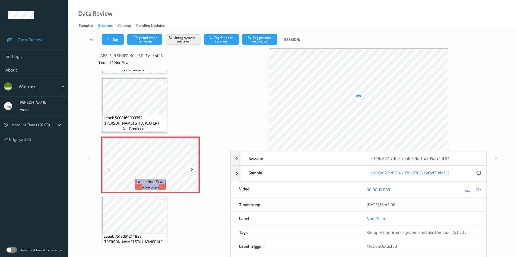
click at [191, 169] on icon at bounding box center [192, 169] width 5 height 5
click at [477, 189] on icon at bounding box center [478, 189] width 5 height 5
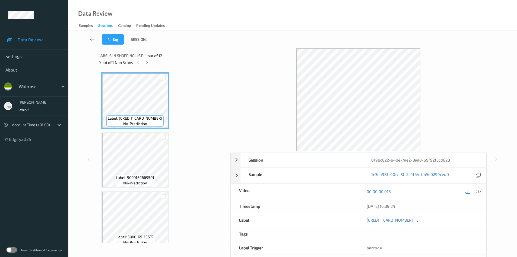
click at [477, 193] on icon at bounding box center [478, 191] width 5 height 5
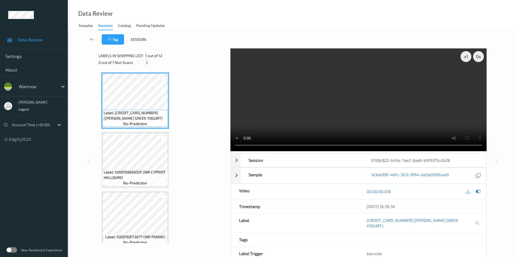
click at [147, 62] on icon at bounding box center [147, 62] width 5 height 5
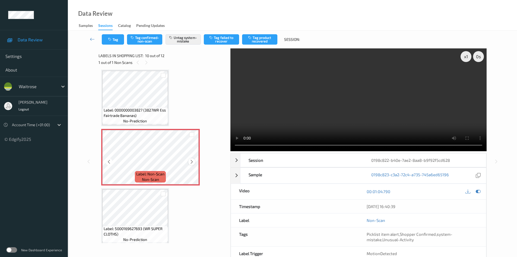
click at [191, 161] on icon at bounding box center [192, 161] width 5 height 5
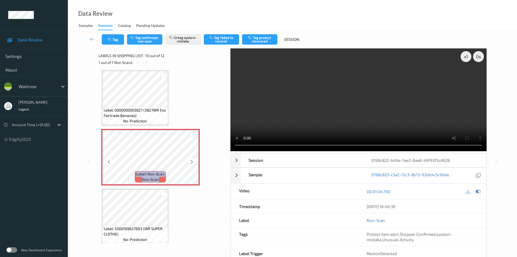
click at [191, 161] on icon at bounding box center [192, 161] width 5 height 5
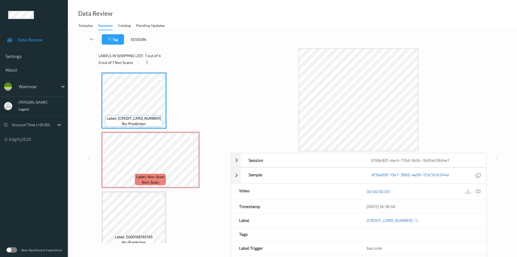
click at [480, 193] on icon at bounding box center [478, 191] width 5 height 5
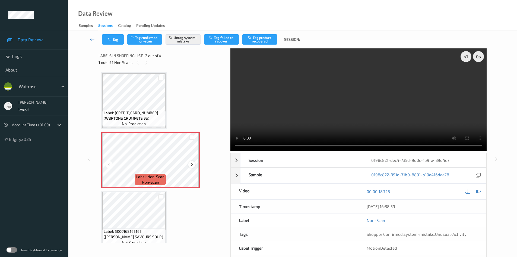
click at [192, 165] on icon at bounding box center [192, 164] width 5 height 5
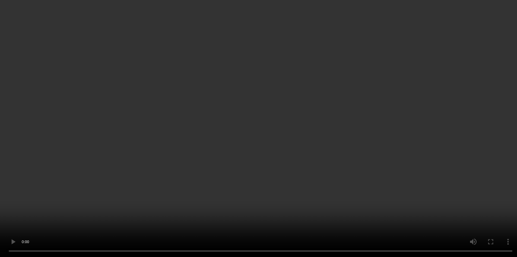
scroll to position [12, 0]
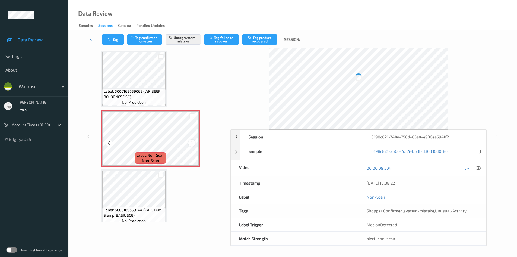
scroll to position [12, 0]
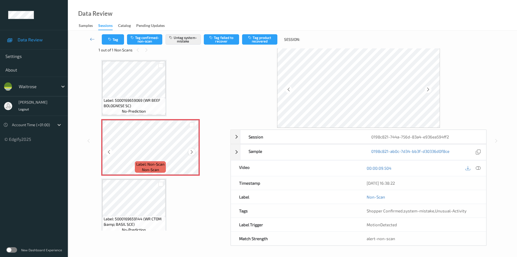
click at [193, 153] on icon at bounding box center [192, 151] width 5 height 5
click at [479, 170] on icon at bounding box center [478, 167] width 5 height 5
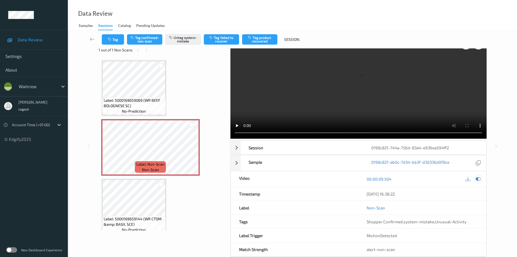
scroll to position [0, 0]
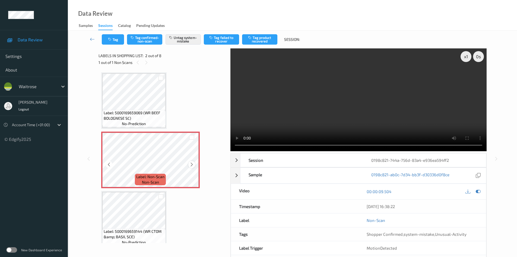
click at [194, 165] on icon at bounding box center [192, 164] width 5 height 5
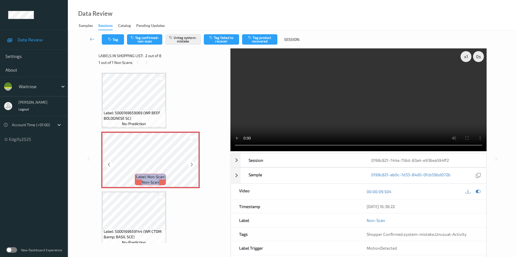
click at [194, 165] on icon at bounding box center [192, 164] width 5 height 5
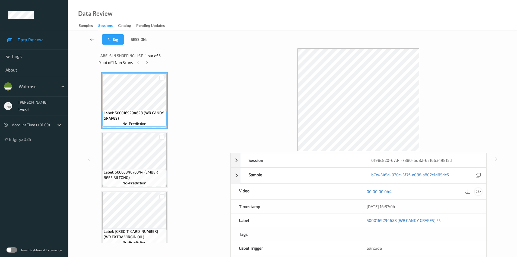
click at [480, 193] on icon at bounding box center [478, 191] width 5 height 5
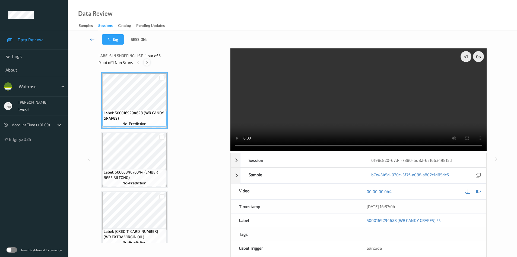
click at [148, 62] on icon at bounding box center [147, 62] width 5 height 5
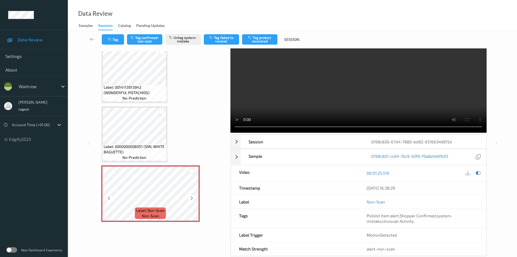
scroll to position [29, 0]
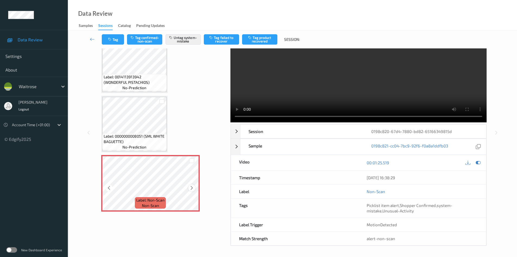
click at [192, 188] on icon at bounding box center [192, 187] width 5 height 5
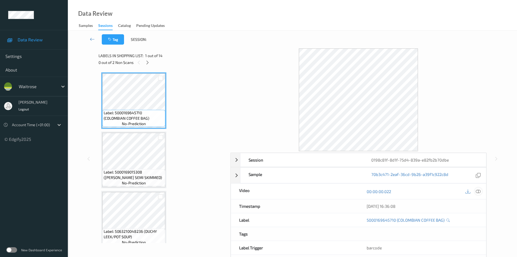
click at [478, 191] on icon at bounding box center [478, 191] width 5 height 5
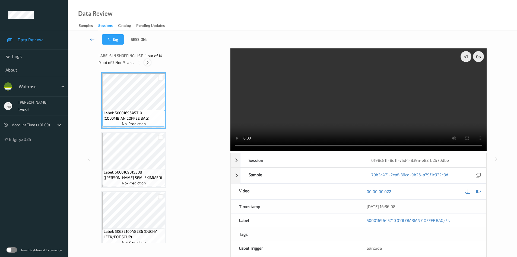
click at [149, 61] on icon at bounding box center [147, 62] width 5 height 5
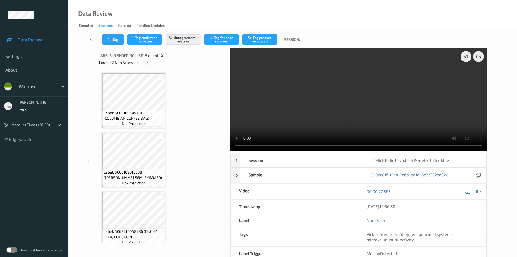
scroll to position [180, 0]
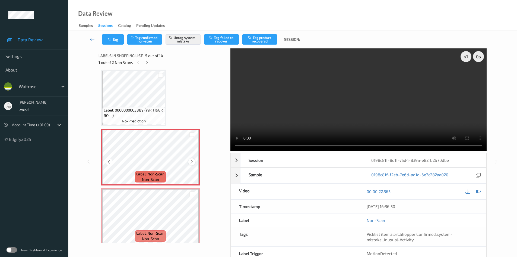
click at [192, 163] on icon at bounding box center [192, 161] width 5 height 5
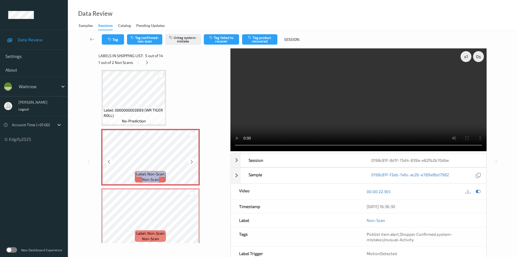
click at [192, 163] on icon at bounding box center [192, 161] width 5 height 5
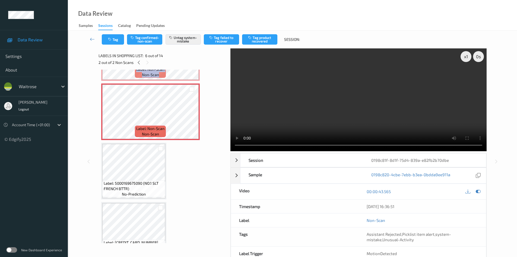
scroll to position [316, 0]
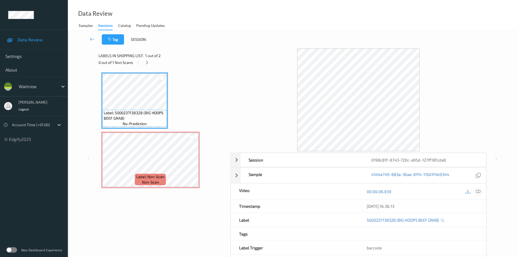
click at [478, 191] on icon at bounding box center [478, 191] width 5 height 5
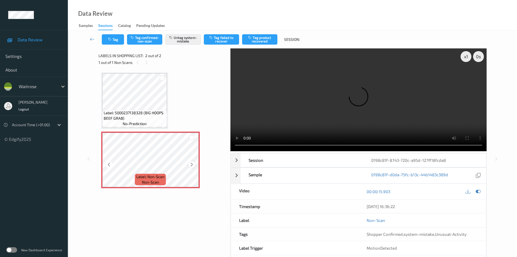
click at [193, 165] on icon at bounding box center [192, 164] width 5 height 5
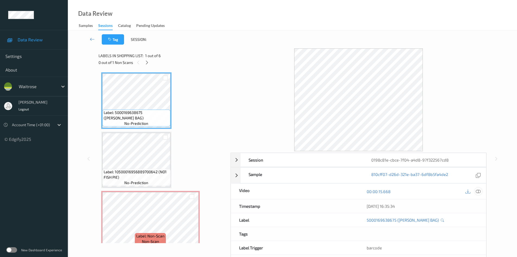
click at [478, 192] on icon at bounding box center [478, 191] width 5 height 5
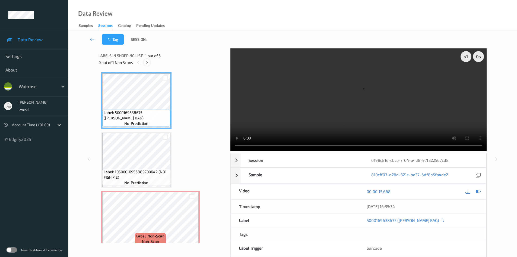
click at [147, 63] on icon at bounding box center [147, 62] width 5 height 5
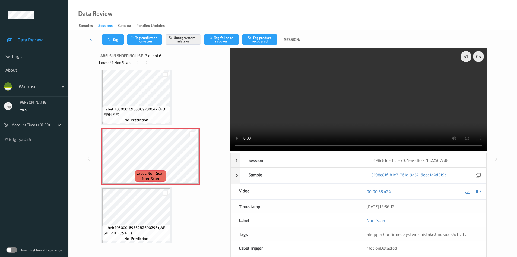
scroll to position [62, 0]
click at [192, 163] on icon at bounding box center [192, 161] width 5 height 5
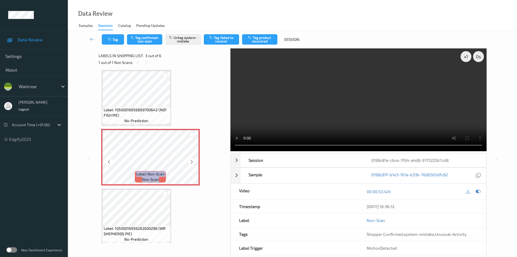
click at [192, 163] on icon at bounding box center [192, 161] width 5 height 5
click at [193, 162] on icon at bounding box center [192, 161] width 5 height 5
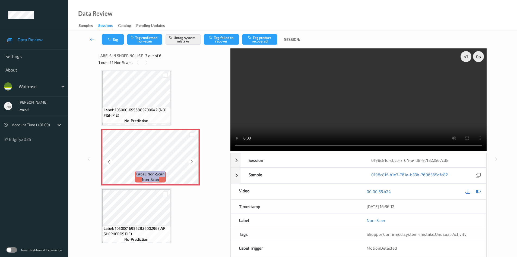
click at [193, 162] on icon at bounding box center [192, 161] width 5 height 5
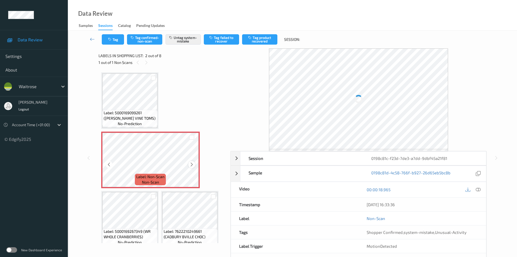
click at [190, 161] on div at bounding box center [191, 164] width 7 height 7
click at [478, 190] on icon at bounding box center [478, 189] width 5 height 5
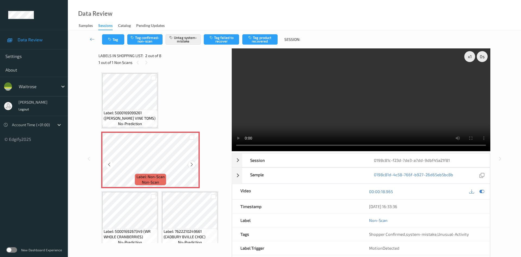
click at [193, 165] on icon at bounding box center [192, 164] width 5 height 5
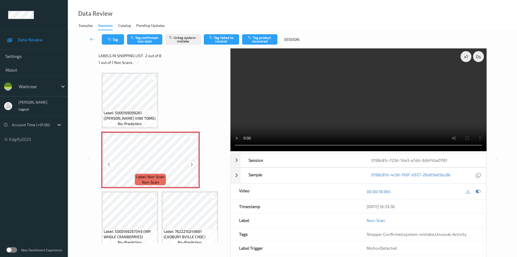
click at [193, 163] on icon at bounding box center [192, 164] width 5 height 5
click at [191, 165] on icon at bounding box center [192, 164] width 5 height 5
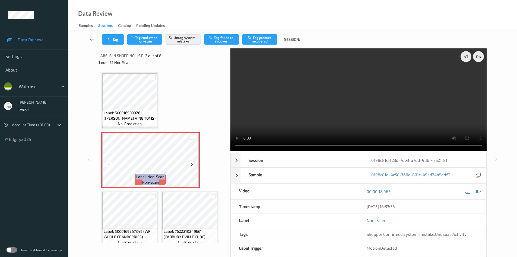
click at [191, 165] on icon at bounding box center [192, 164] width 5 height 5
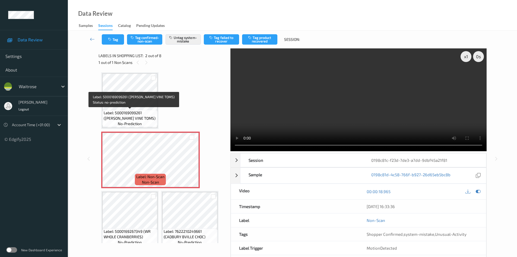
click at [137, 115] on span "Label: 5000169099261 (WR CHERRY VINE TOMS)" at bounding box center [130, 115] width 52 height 11
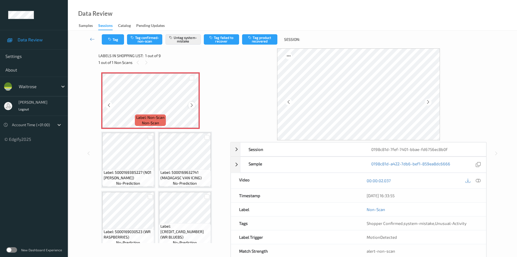
click at [192, 104] on icon at bounding box center [192, 105] width 5 height 5
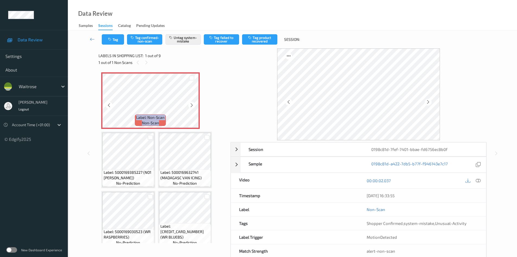
click at [192, 104] on icon at bounding box center [192, 105] width 5 height 5
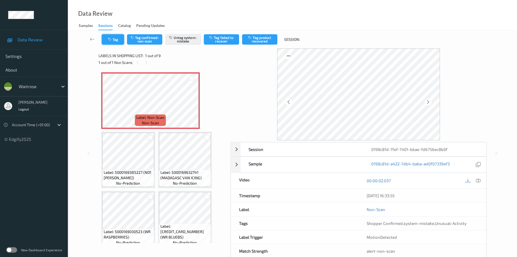
click at [117, 38] on button "Tag" at bounding box center [113, 39] width 22 height 10
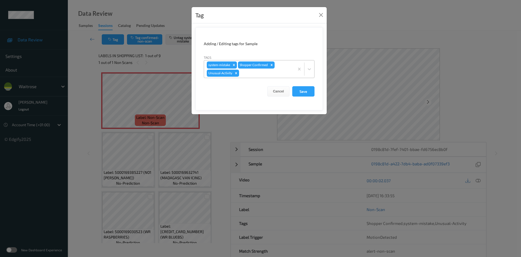
click at [250, 74] on div at bounding box center [266, 73] width 52 height 7
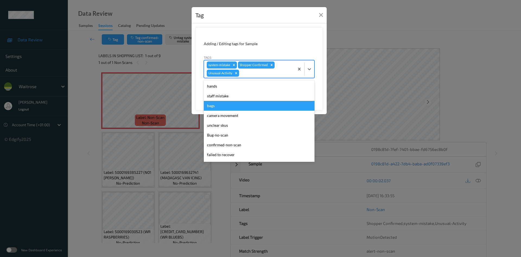
click at [239, 107] on div "bags" at bounding box center [259, 106] width 111 height 10
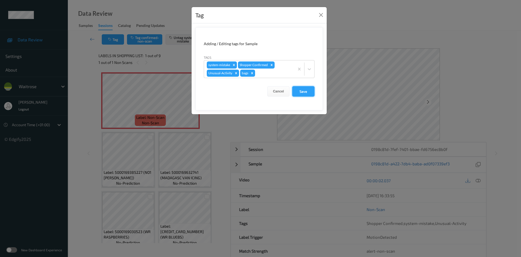
click at [305, 94] on button "Save" at bounding box center [303, 91] width 22 height 10
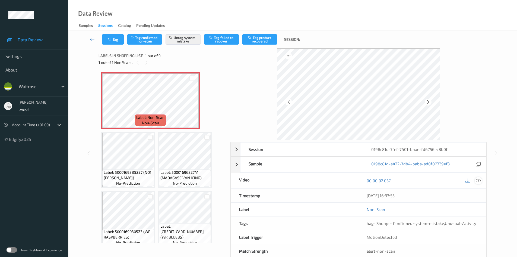
click at [478, 182] on icon at bounding box center [478, 180] width 5 height 5
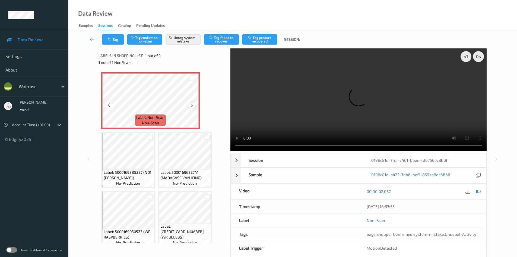
click at [192, 106] on icon at bounding box center [192, 105] width 5 height 5
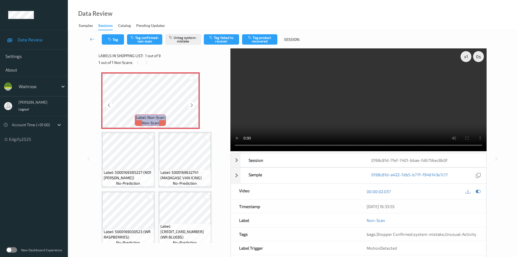
click at [192, 106] on icon at bounding box center [192, 105] width 5 height 5
click at [193, 105] on icon at bounding box center [192, 105] width 5 height 5
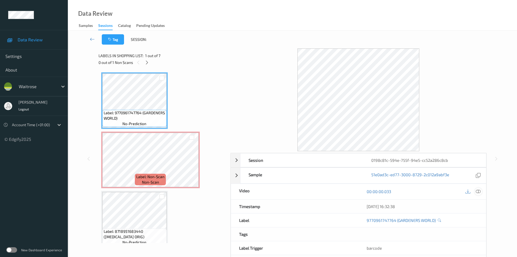
click at [478, 191] on icon at bounding box center [478, 191] width 5 height 5
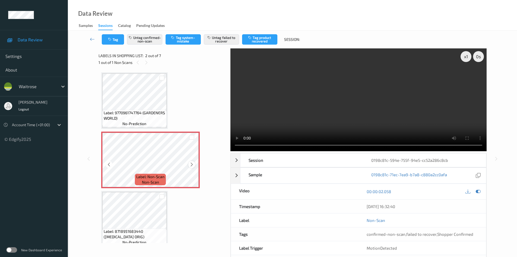
click at [191, 165] on icon at bounding box center [192, 164] width 5 height 5
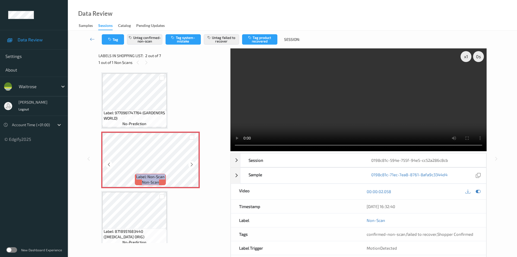
click at [191, 165] on icon at bounding box center [192, 164] width 5 height 5
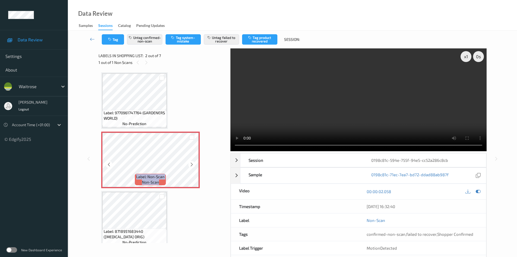
click at [191, 165] on icon at bounding box center [192, 164] width 5 height 5
click at [192, 165] on icon at bounding box center [192, 164] width 5 height 5
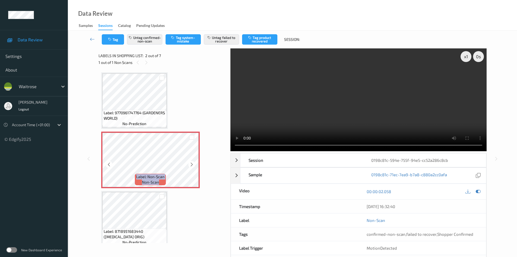
click at [192, 165] on icon at bounding box center [192, 164] width 5 height 5
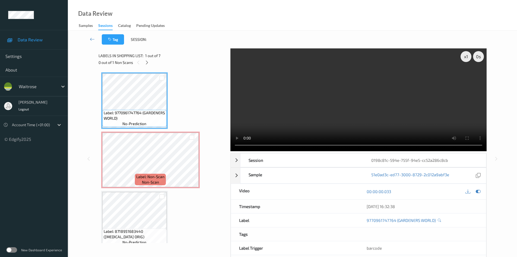
click at [475, 190] on div at bounding box center [473, 191] width 18 height 7
click at [480, 190] on icon at bounding box center [478, 191] width 5 height 5
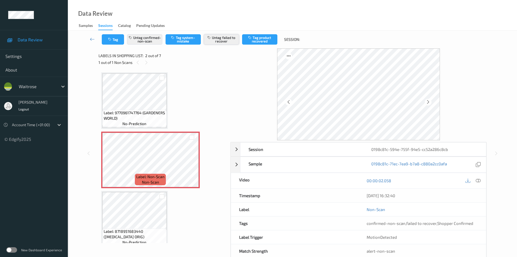
click at [222, 40] on button "Untag failed to recover" at bounding box center [221, 39] width 35 height 10
click at [254, 37] on button "Tag product recovered" at bounding box center [259, 39] width 35 height 10
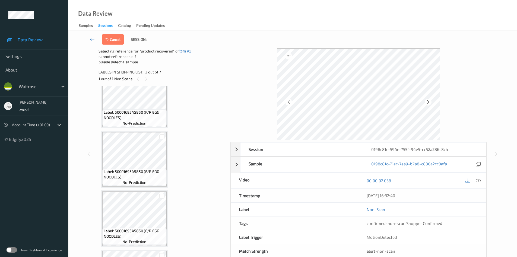
scroll to position [244, 0]
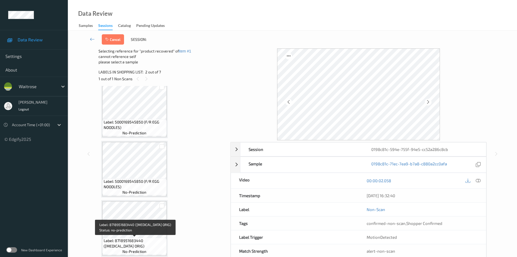
click at [147, 240] on span "Label: 8718951683440 (COLGATE TOTAL ORIG)" at bounding box center [135, 243] width 62 height 11
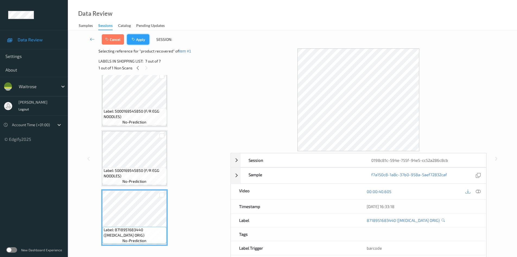
click at [140, 36] on button "Apply" at bounding box center [138, 39] width 22 height 10
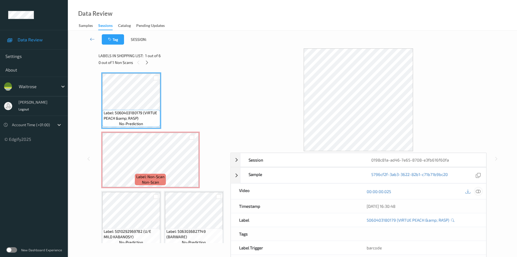
click at [482, 193] on div at bounding box center [478, 190] width 7 height 7
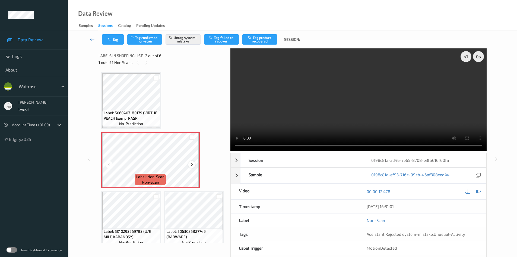
click at [190, 163] on icon at bounding box center [192, 164] width 5 height 5
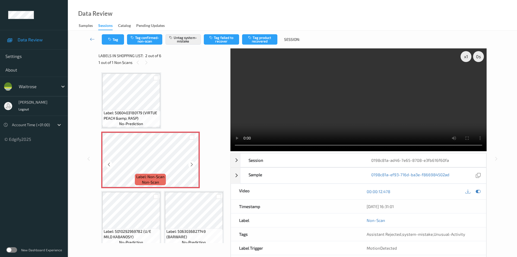
click at [190, 163] on icon at bounding box center [192, 164] width 5 height 5
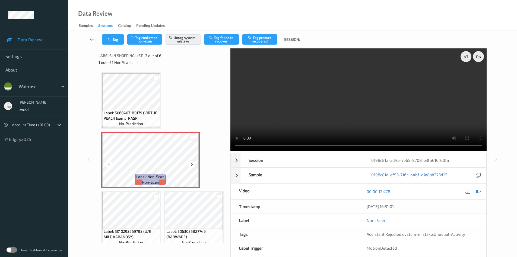
click at [190, 163] on icon at bounding box center [192, 164] width 5 height 5
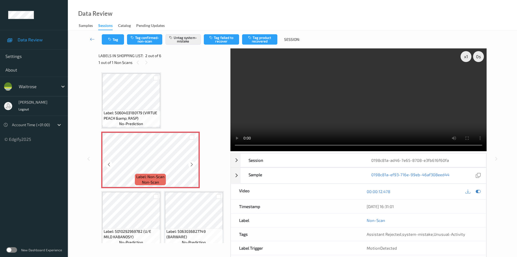
click at [194, 162] on icon at bounding box center [192, 164] width 5 height 5
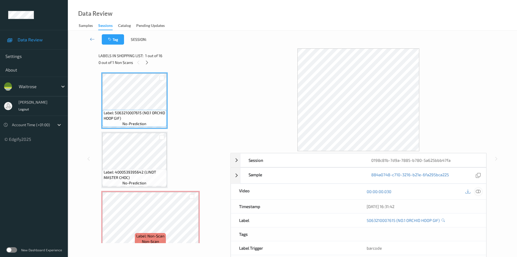
click at [478, 189] on icon at bounding box center [478, 191] width 5 height 5
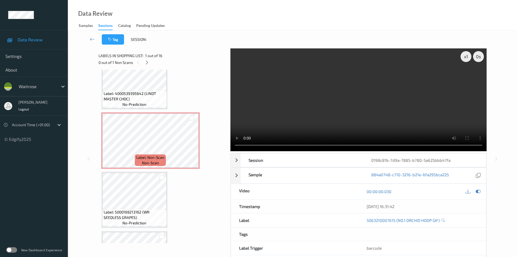
scroll to position [81, 0]
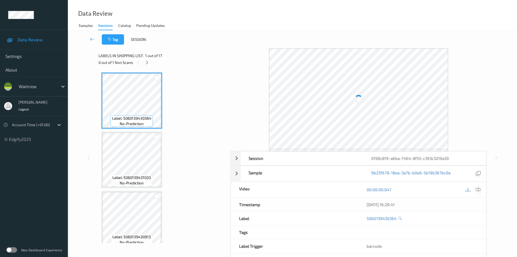
click at [477, 189] on icon at bounding box center [478, 189] width 5 height 5
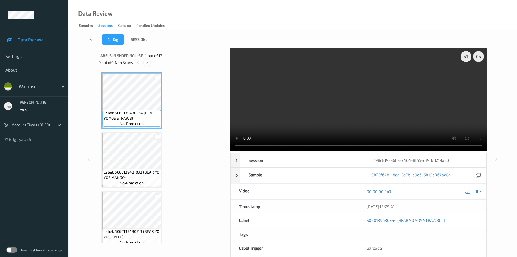
click at [146, 63] on icon at bounding box center [147, 62] width 5 height 5
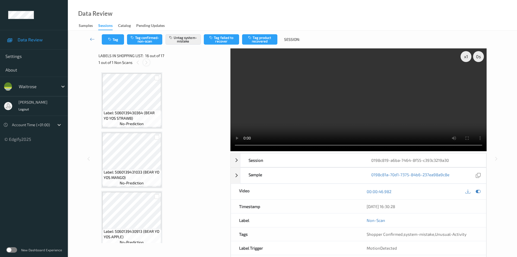
scroll to position [831, 0]
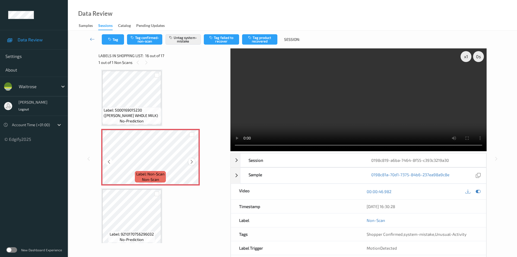
click at [191, 162] on icon at bounding box center [192, 161] width 5 height 5
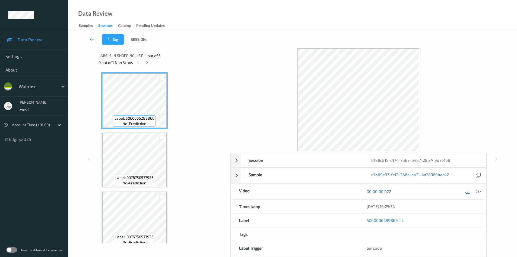
click at [482, 193] on div at bounding box center [473, 191] width 18 height 7
click at [478, 193] on icon at bounding box center [478, 191] width 5 height 5
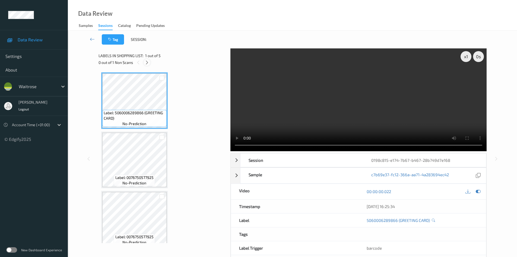
click at [147, 62] on icon at bounding box center [147, 62] width 5 height 5
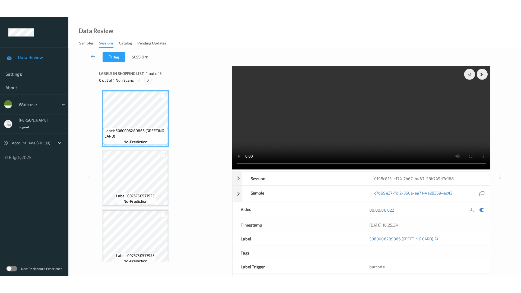
scroll to position [125, 0]
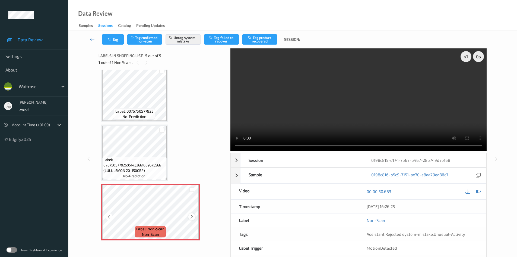
click at [194, 217] on icon at bounding box center [192, 216] width 5 height 5
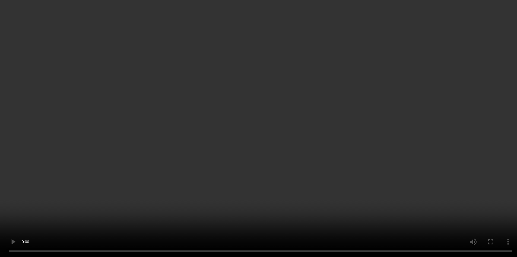
scroll to position [17, 0]
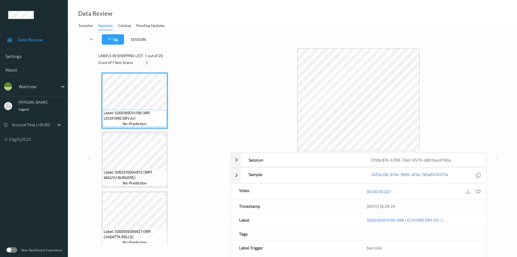
click at [146, 64] on icon at bounding box center [147, 62] width 5 height 5
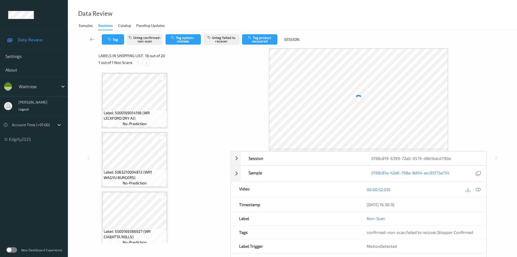
scroll to position [831, 0]
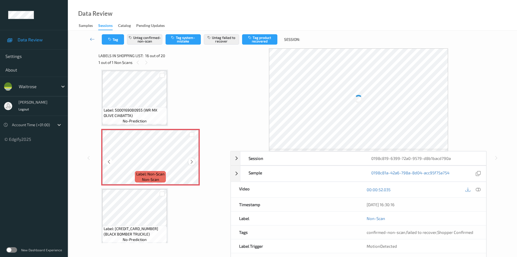
click at [190, 161] on icon at bounding box center [192, 161] width 5 height 5
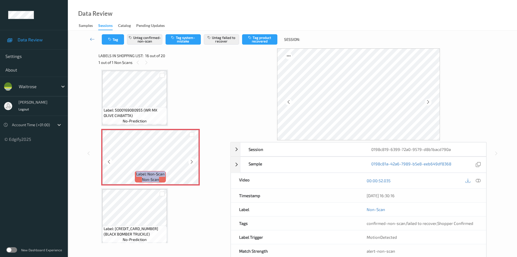
click at [190, 161] on icon at bounding box center [192, 161] width 5 height 5
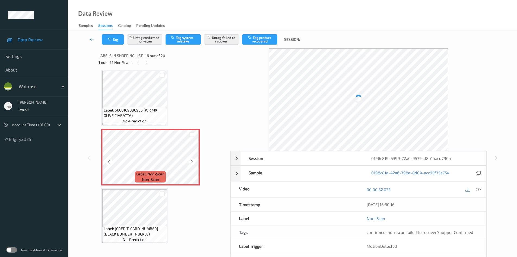
click at [190, 161] on icon at bounding box center [192, 161] width 5 height 5
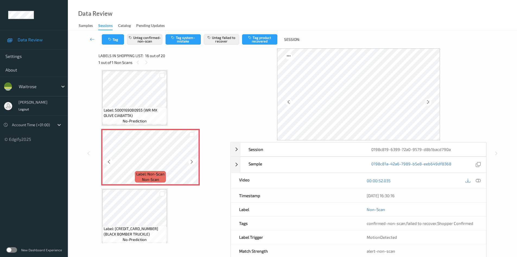
click at [190, 161] on icon at bounding box center [192, 161] width 5 height 5
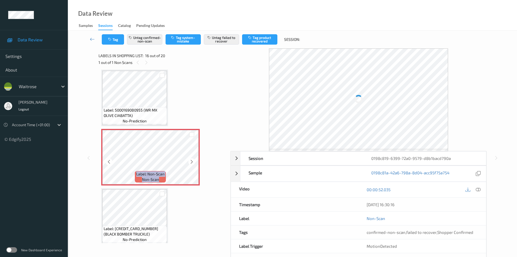
click at [190, 161] on icon at bounding box center [192, 161] width 5 height 5
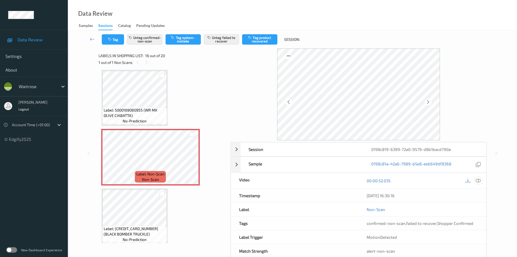
click at [478, 182] on icon at bounding box center [478, 180] width 5 height 5
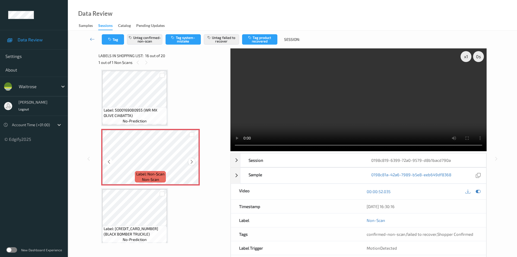
click at [193, 161] on icon at bounding box center [192, 161] width 5 height 5
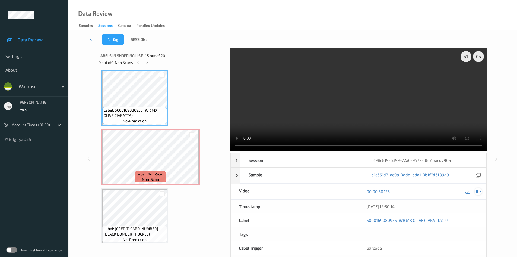
click at [478, 191] on icon at bounding box center [478, 191] width 5 height 5
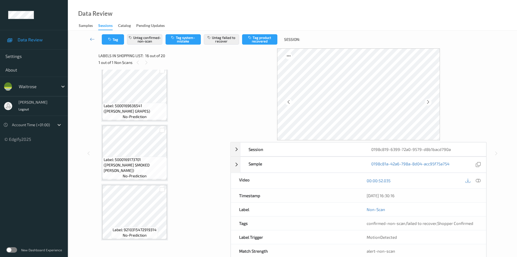
scroll to position [12, 0]
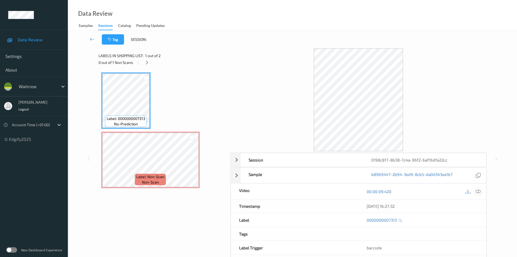
click at [478, 192] on icon at bounding box center [478, 191] width 5 height 5
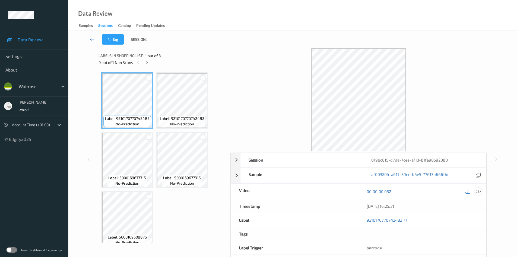
click at [479, 192] on icon at bounding box center [478, 191] width 5 height 5
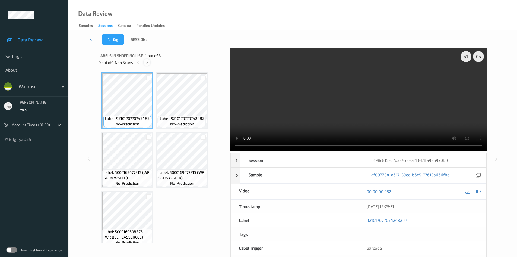
click at [149, 62] on icon at bounding box center [147, 62] width 5 height 5
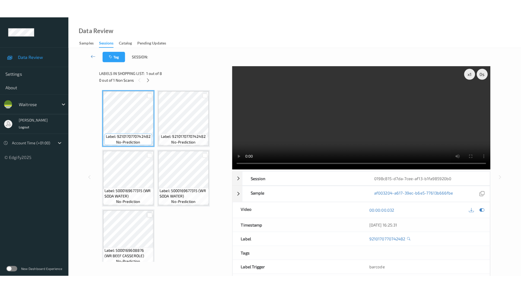
scroll to position [121, 0]
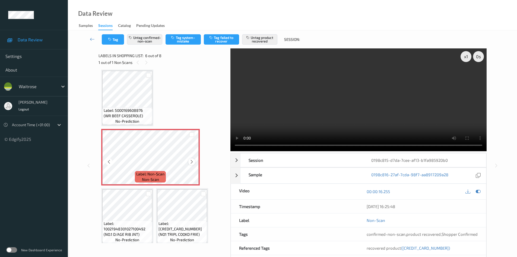
click at [191, 162] on icon at bounding box center [192, 161] width 5 height 5
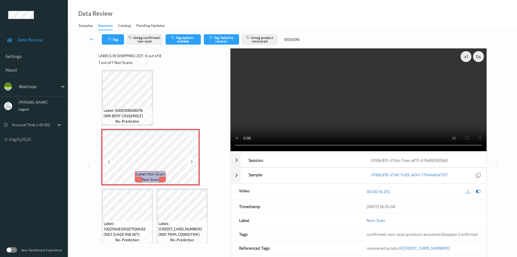
click at [191, 162] on icon at bounding box center [192, 161] width 5 height 5
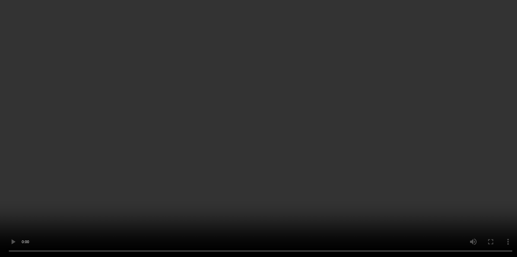
scroll to position [125, 0]
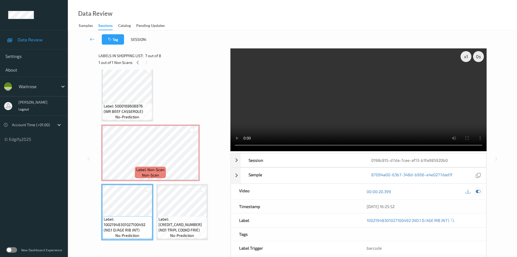
click at [480, 191] on icon at bounding box center [478, 191] width 5 height 5
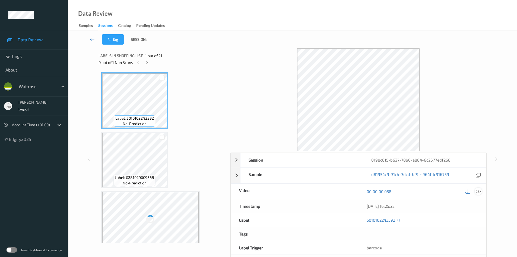
click at [479, 194] on div at bounding box center [478, 190] width 7 height 7
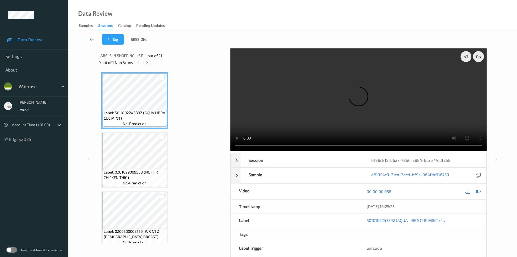
click at [148, 63] on icon at bounding box center [147, 62] width 5 height 5
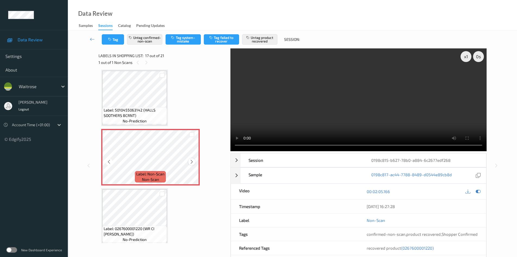
click at [191, 160] on icon at bounding box center [192, 161] width 5 height 5
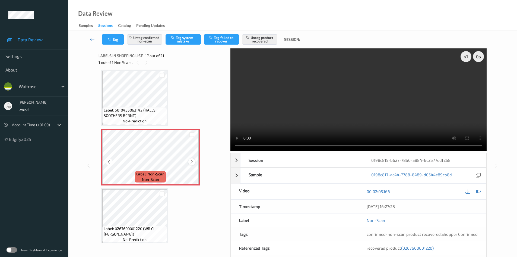
click at [190, 162] on icon at bounding box center [192, 161] width 5 height 5
click at [191, 160] on icon at bounding box center [192, 161] width 5 height 5
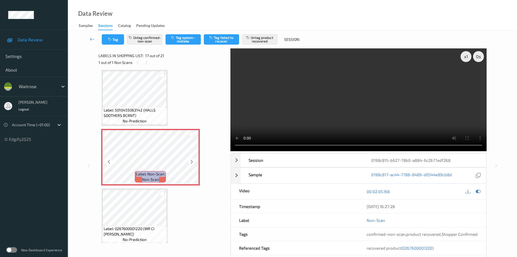
click at [191, 160] on icon at bounding box center [192, 161] width 5 height 5
click at [192, 161] on icon at bounding box center [192, 161] width 5 height 5
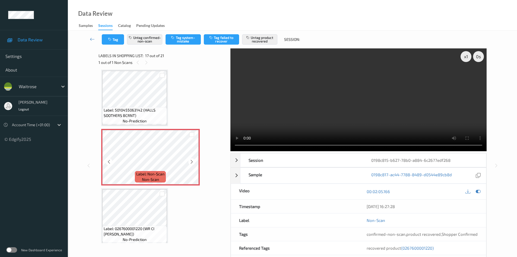
click at [192, 161] on icon at bounding box center [192, 161] width 5 height 5
click at [194, 159] on icon at bounding box center [192, 161] width 5 height 5
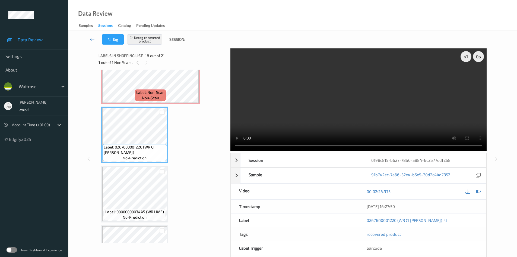
scroll to position [945, 0]
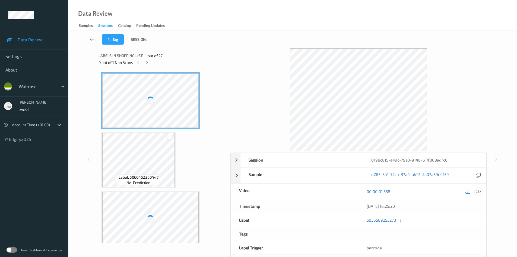
click at [478, 191] on icon at bounding box center [478, 191] width 5 height 5
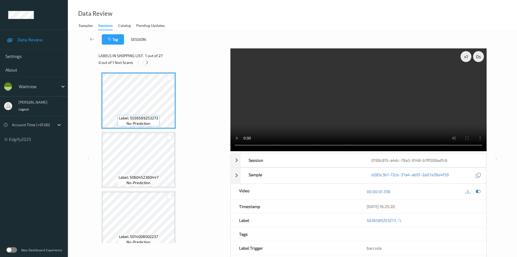
click at [148, 62] on icon at bounding box center [147, 62] width 5 height 5
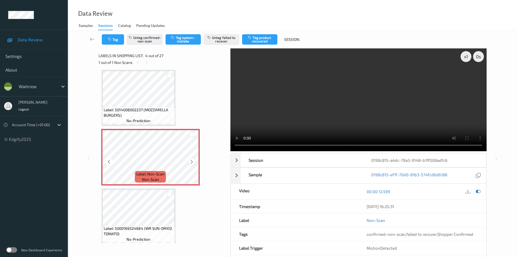
click at [193, 161] on icon at bounding box center [192, 161] width 5 height 5
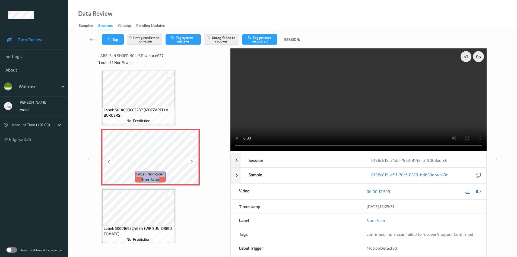
click at [193, 161] on icon at bounding box center [192, 161] width 5 height 5
click at [190, 161] on icon at bounding box center [192, 161] width 5 height 5
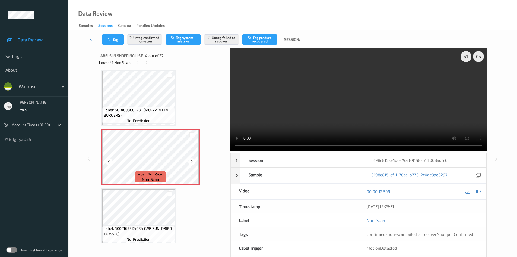
click at [190, 161] on icon at bounding box center [192, 161] width 5 height 5
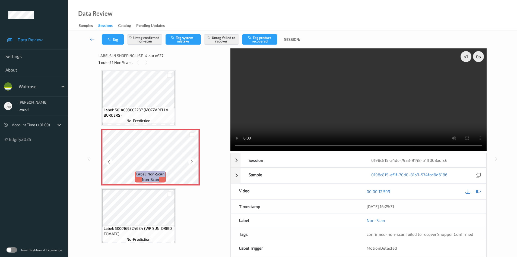
click at [190, 161] on icon at bounding box center [192, 161] width 5 height 5
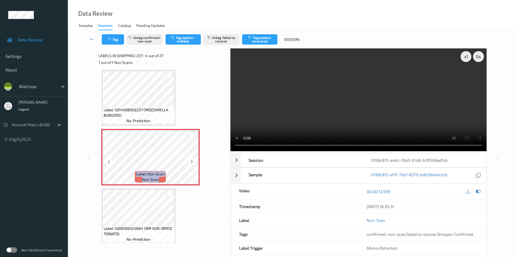
click at [190, 161] on icon at bounding box center [192, 161] width 5 height 5
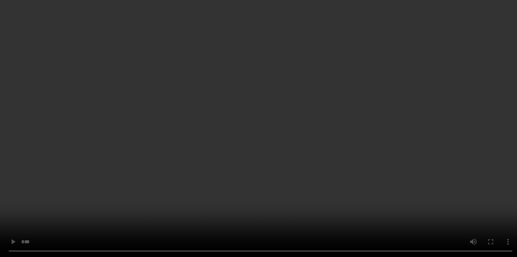
scroll to position [0, 0]
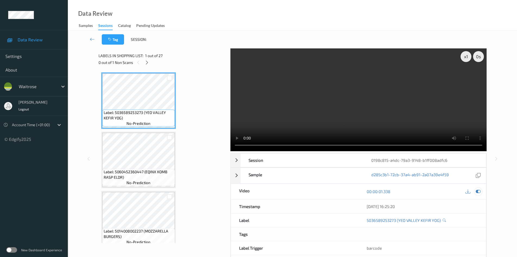
click at [476, 192] on icon at bounding box center [478, 191] width 5 height 5
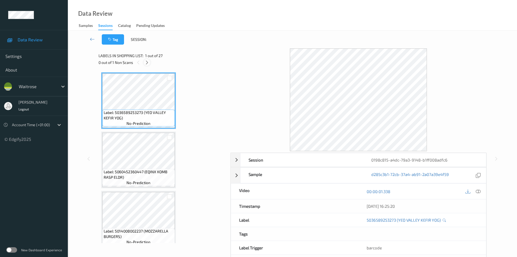
click at [149, 63] on icon at bounding box center [147, 62] width 5 height 5
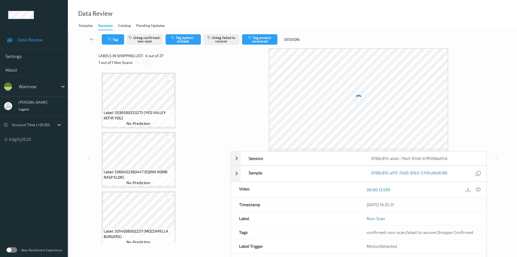
scroll to position [121, 0]
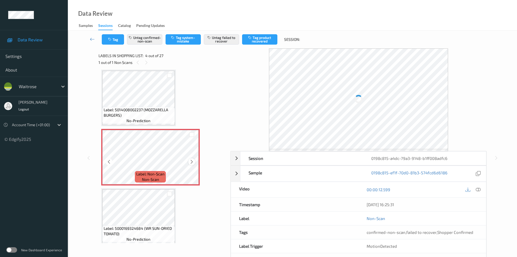
click at [190, 161] on icon at bounding box center [192, 161] width 5 height 5
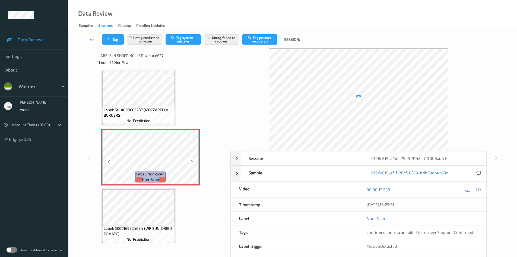
click at [190, 161] on icon at bounding box center [192, 161] width 5 height 5
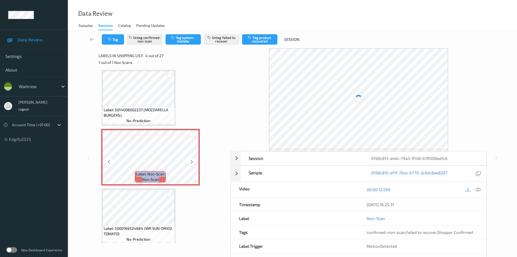
click at [190, 161] on icon at bounding box center [192, 161] width 5 height 5
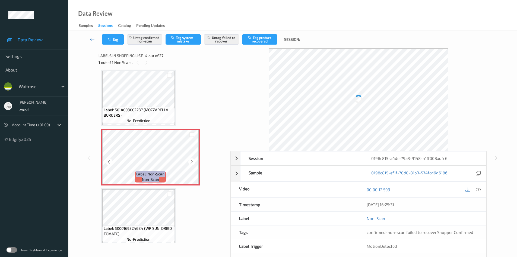
click at [190, 161] on icon at bounding box center [192, 161] width 5 height 5
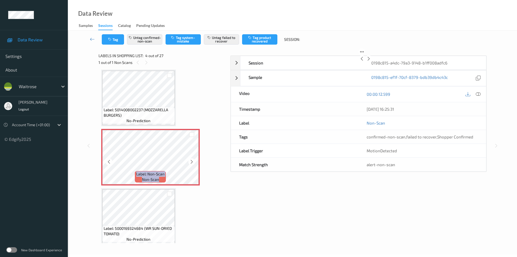
click at [190, 161] on icon at bounding box center [192, 161] width 5 height 5
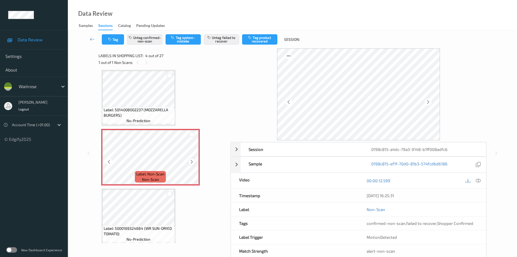
click at [192, 159] on icon at bounding box center [192, 161] width 5 height 5
click at [192, 159] on div at bounding box center [191, 161] width 7 height 7
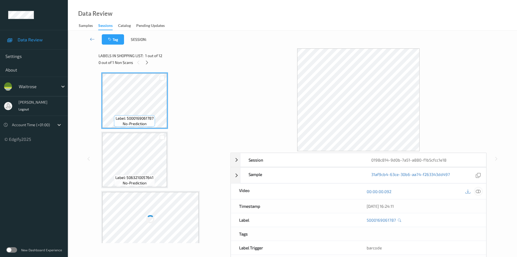
click at [478, 192] on icon at bounding box center [478, 191] width 5 height 5
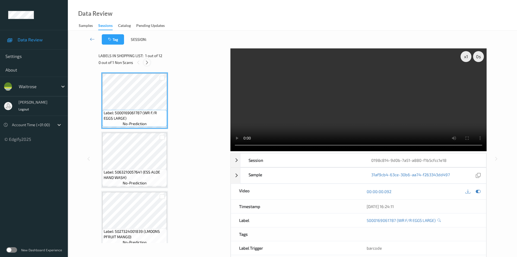
click at [146, 60] on icon at bounding box center [147, 62] width 5 height 5
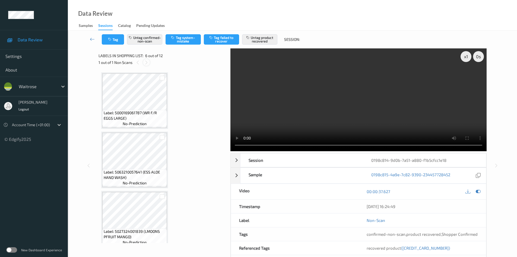
scroll to position [239, 0]
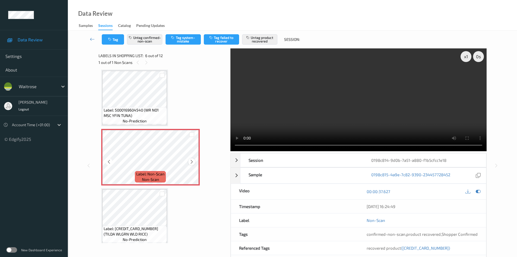
click at [191, 162] on icon at bounding box center [192, 161] width 5 height 5
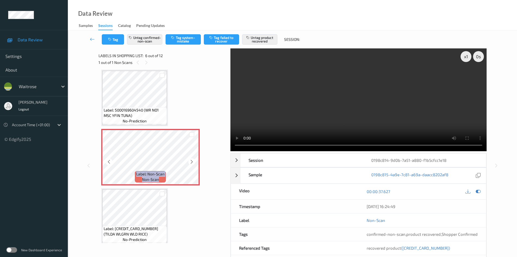
click at [191, 162] on icon at bounding box center [192, 161] width 5 height 5
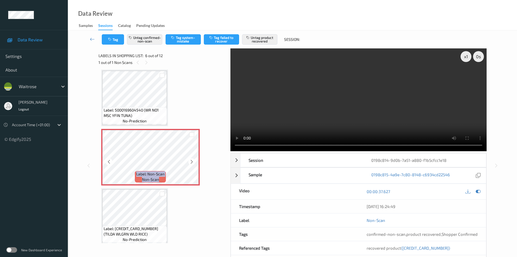
click at [191, 162] on icon at bounding box center [192, 161] width 5 height 5
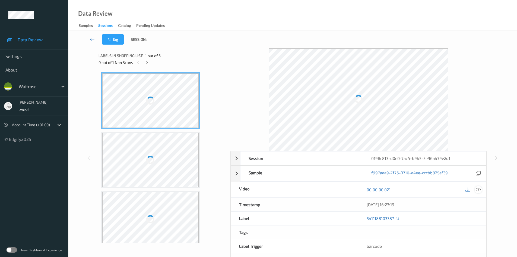
click at [479, 190] on icon at bounding box center [478, 189] width 5 height 5
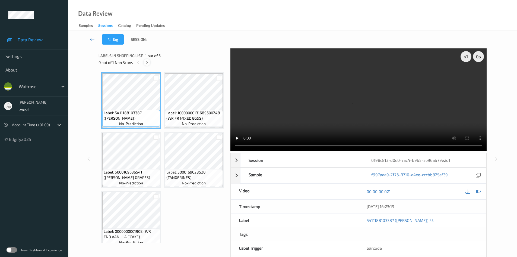
click at [147, 62] on icon at bounding box center [147, 62] width 5 height 5
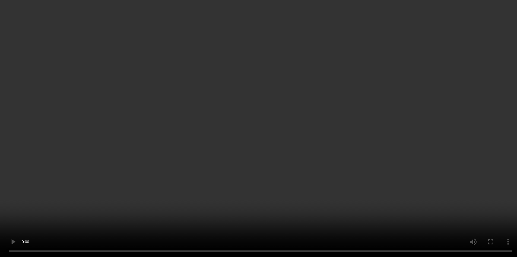
scroll to position [185, 0]
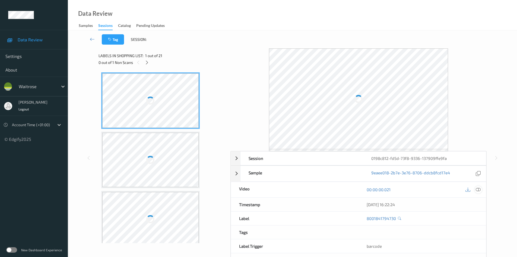
click at [479, 191] on icon at bounding box center [478, 189] width 5 height 5
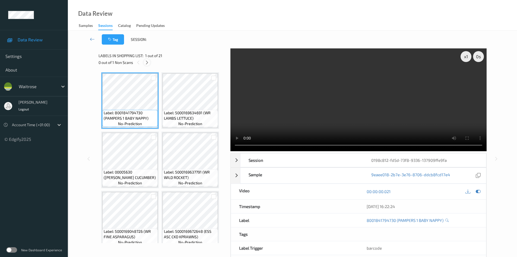
click at [147, 62] on icon at bounding box center [147, 62] width 5 height 5
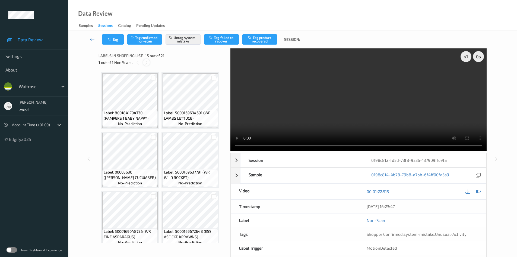
scroll to position [358, 0]
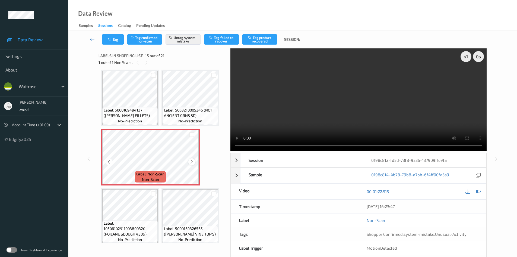
click at [192, 163] on icon at bounding box center [192, 161] width 5 height 5
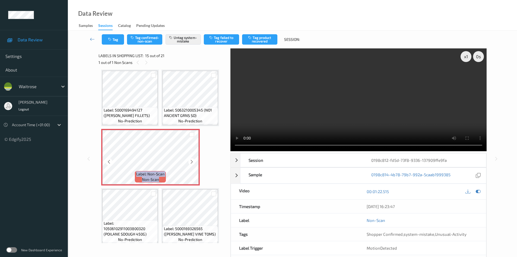
click at [192, 163] on icon at bounding box center [192, 161] width 5 height 5
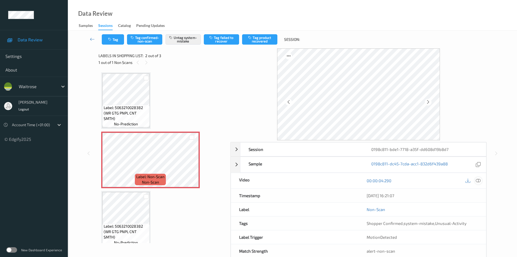
click at [479, 181] on icon at bounding box center [478, 180] width 5 height 5
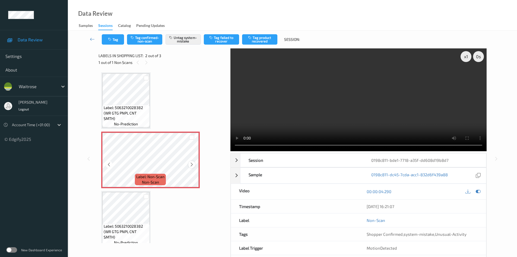
click at [191, 163] on icon at bounding box center [192, 164] width 5 height 5
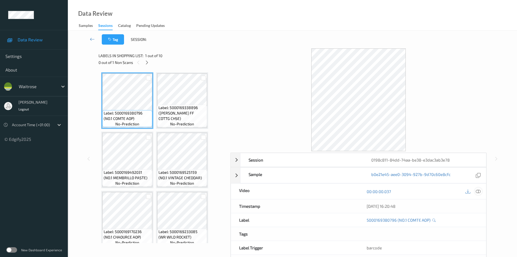
click at [479, 191] on icon at bounding box center [478, 191] width 5 height 5
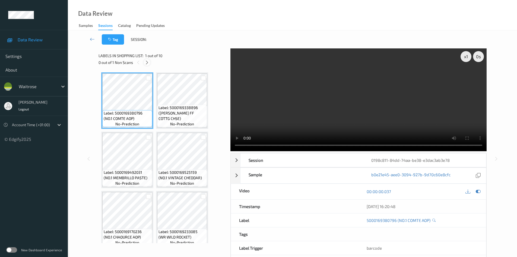
click at [147, 61] on icon at bounding box center [147, 62] width 5 height 5
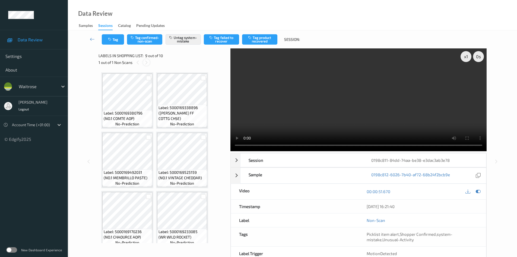
scroll to position [180, 0]
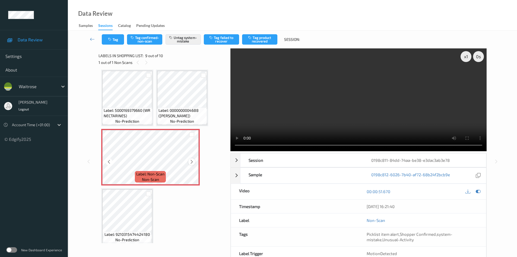
click at [192, 160] on icon at bounding box center [192, 161] width 5 height 5
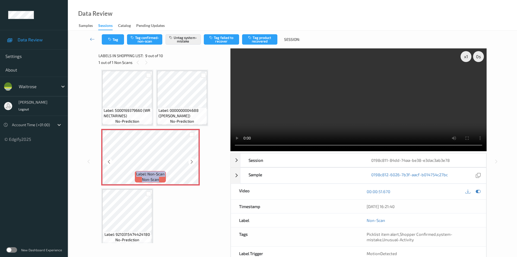
click at [192, 160] on icon at bounding box center [192, 161] width 5 height 5
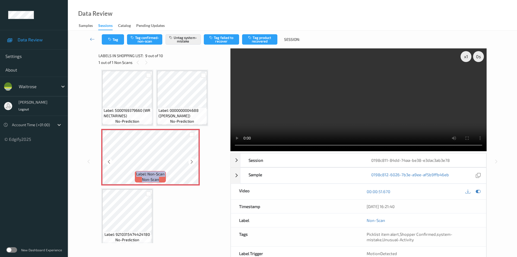
click at [192, 160] on icon at bounding box center [192, 161] width 5 height 5
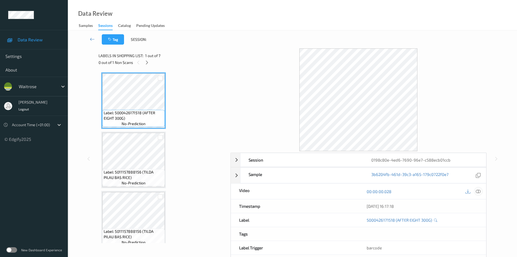
click at [475, 190] on div at bounding box center [478, 190] width 7 height 7
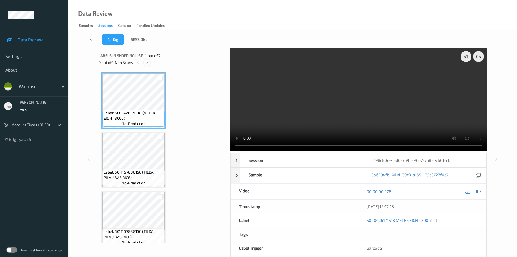
click at [148, 62] on icon at bounding box center [147, 62] width 5 height 5
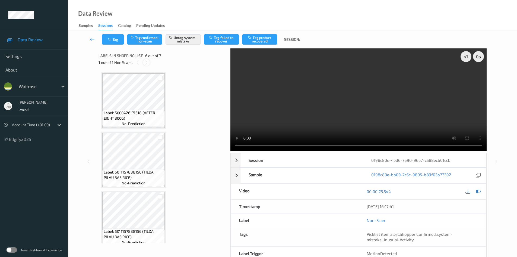
scroll to position [239, 0]
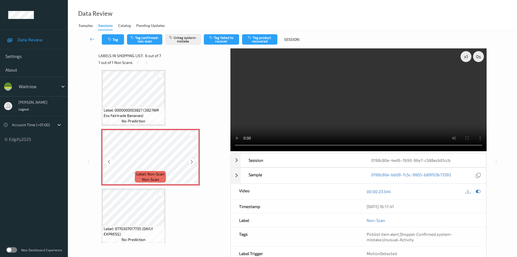
click at [192, 160] on icon at bounding box center [192, 161] width 5 height 5
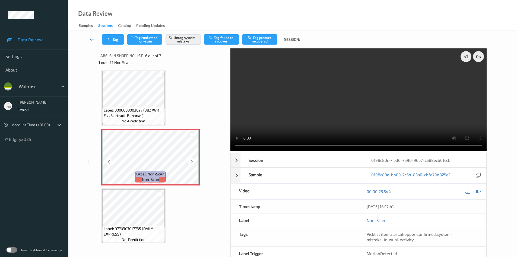
click at [192, 160] on icon at bounding box center [192, 161] width 5 height 5
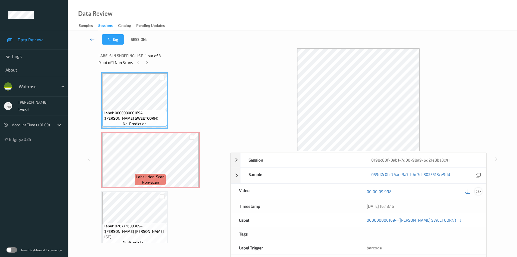
click at [475, 191] on div at bounding box center [478, 190] width 7 height 7
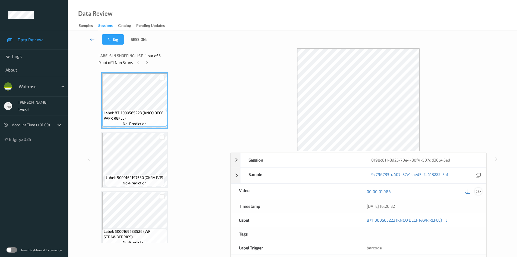
click at [477, 190] on icon at bounding box center [478, 191] width 5 height 5
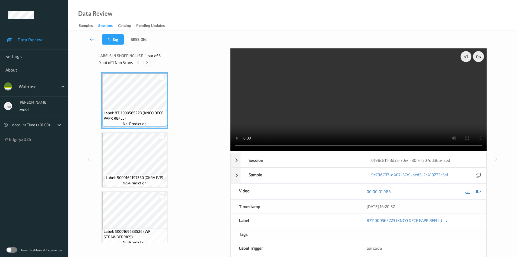
click at [147, 60] on icon at bounding box center [147, 62] width 5 height 5
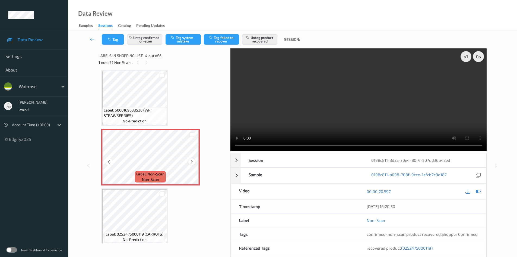
click at [190, 161] on icon at bounding box center [192, 161] width 5 height 5
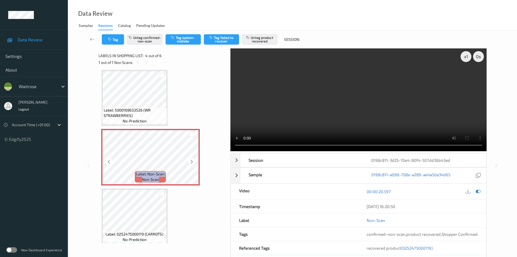
click at [190, 161] on icon at bounding box center [192, 161] width 5 height 5
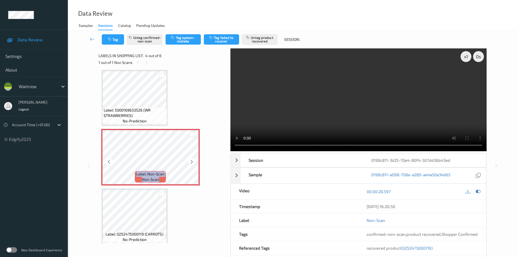
click at [190, 161] on icon at bounding box center [192, 161] width 5 height 5
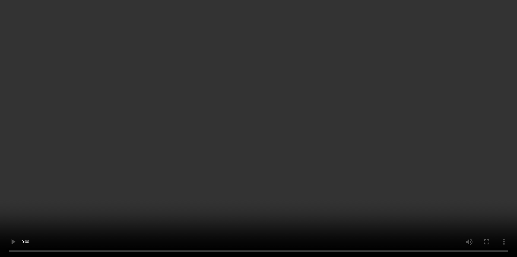
scroll to position [148, 0]
